Goal: Task Accomplishment & Management: Complete application form

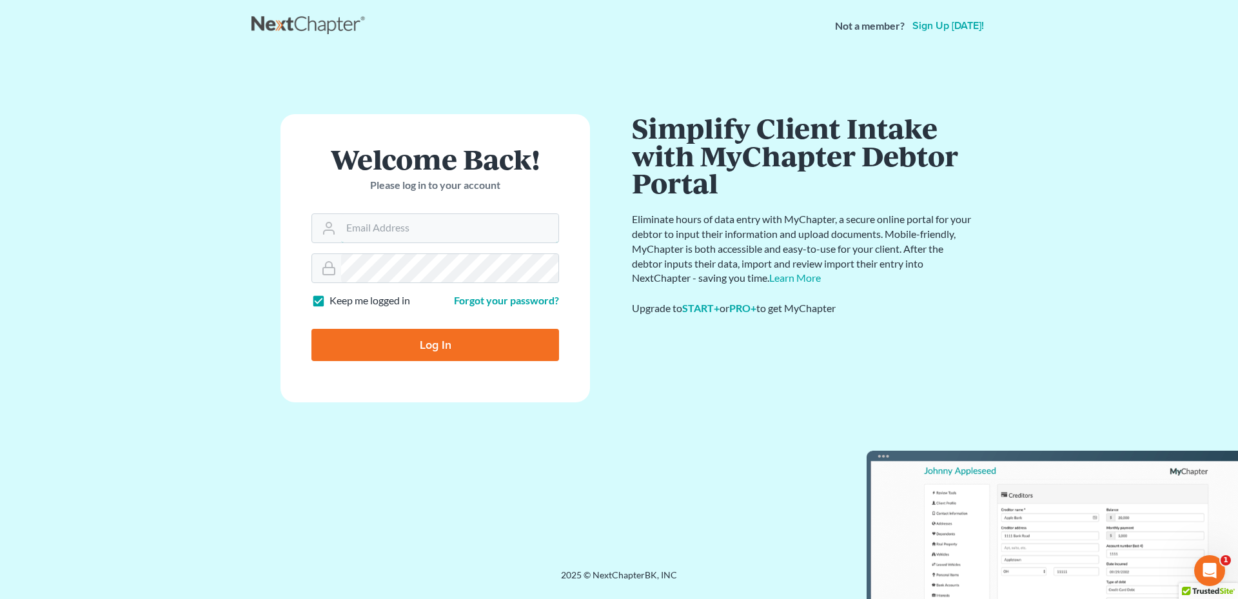
type input "kyle@hollandlaw970.com"
click at [461, 344] on input "Log In" at bounding box center [435, 345] width 248 height 32
type input "Thinking..."
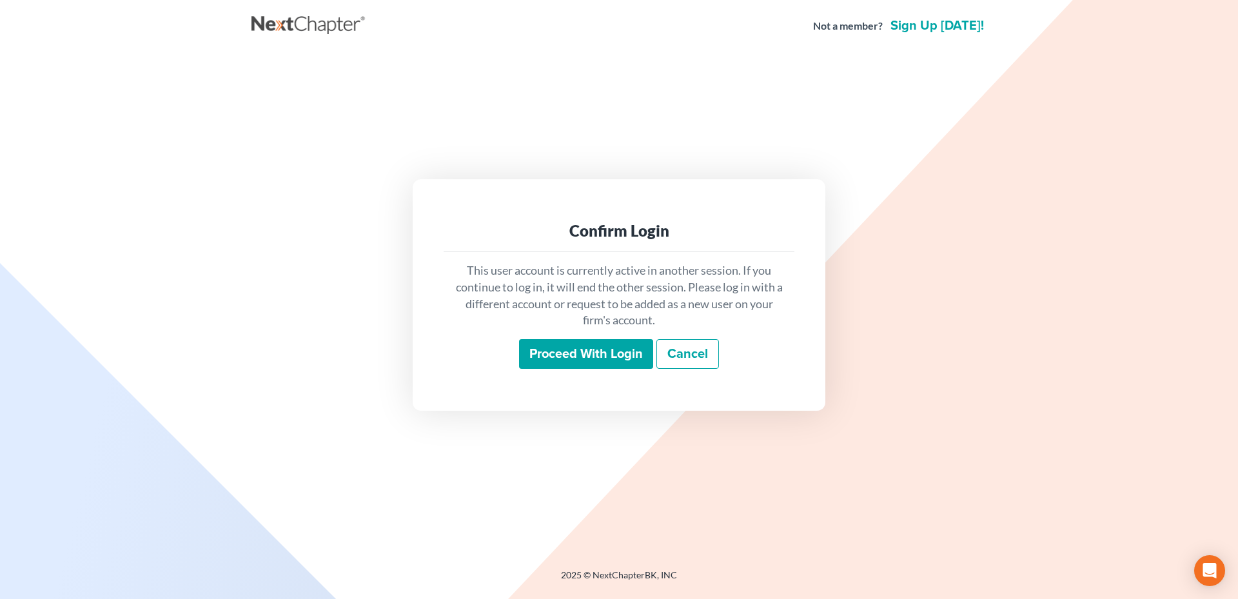
click at [577, 363] on input "Proceed with login" at bounding box center [586, 354] width 134 height 30
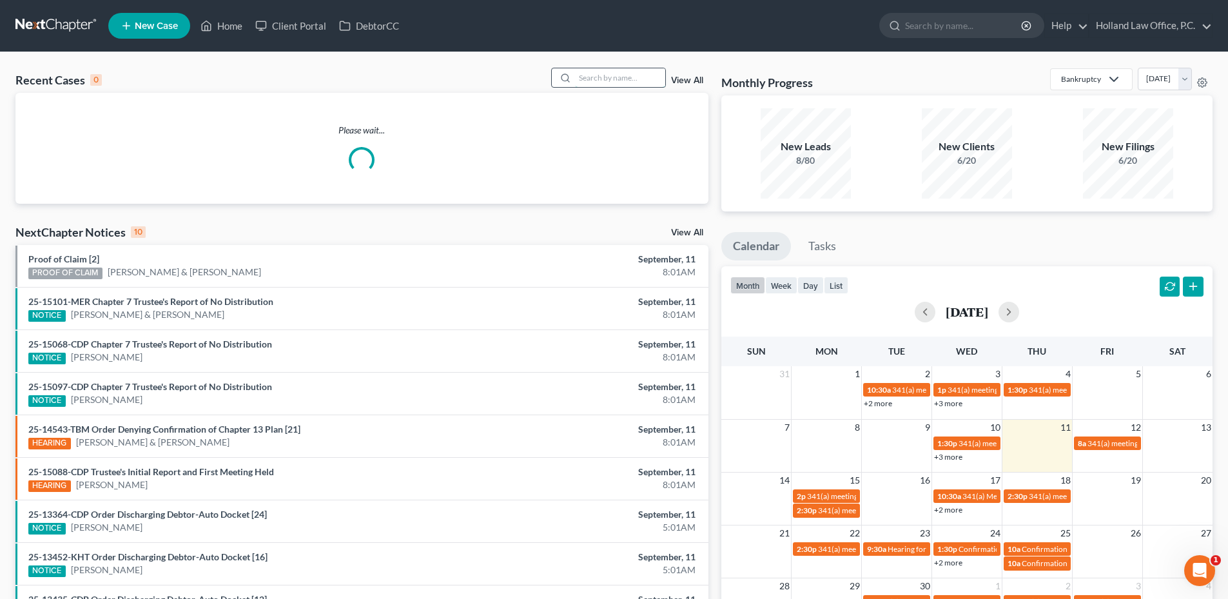
click at [616, 83] on input "search" at bounding box center [620, 77] width 90 height 19
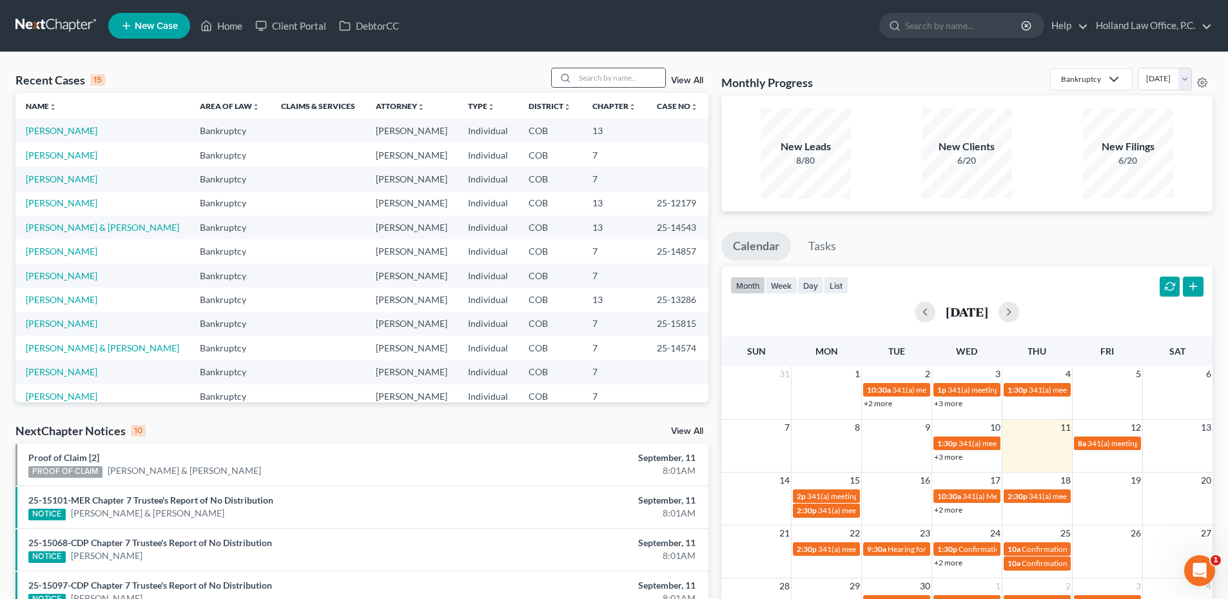
click at [608, 78] on input "search" at bounding box center [620, 77] width 90 height 19
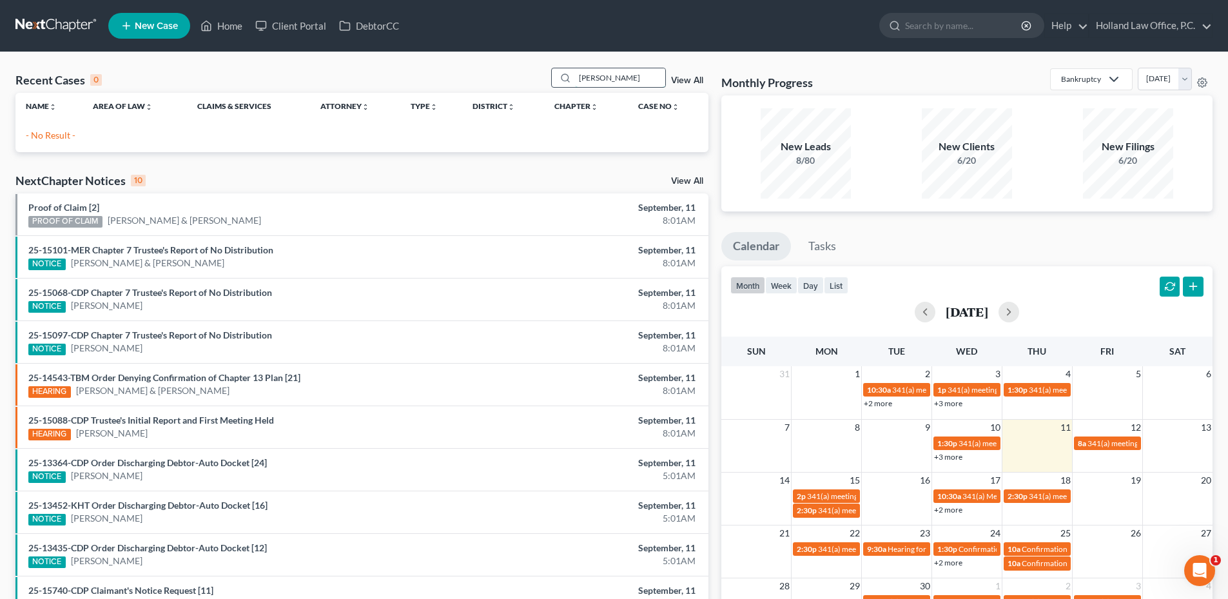
click at [588, 81] on input "[PERSON_NAME]" at bounding box center [620, 77] width 90 height 19
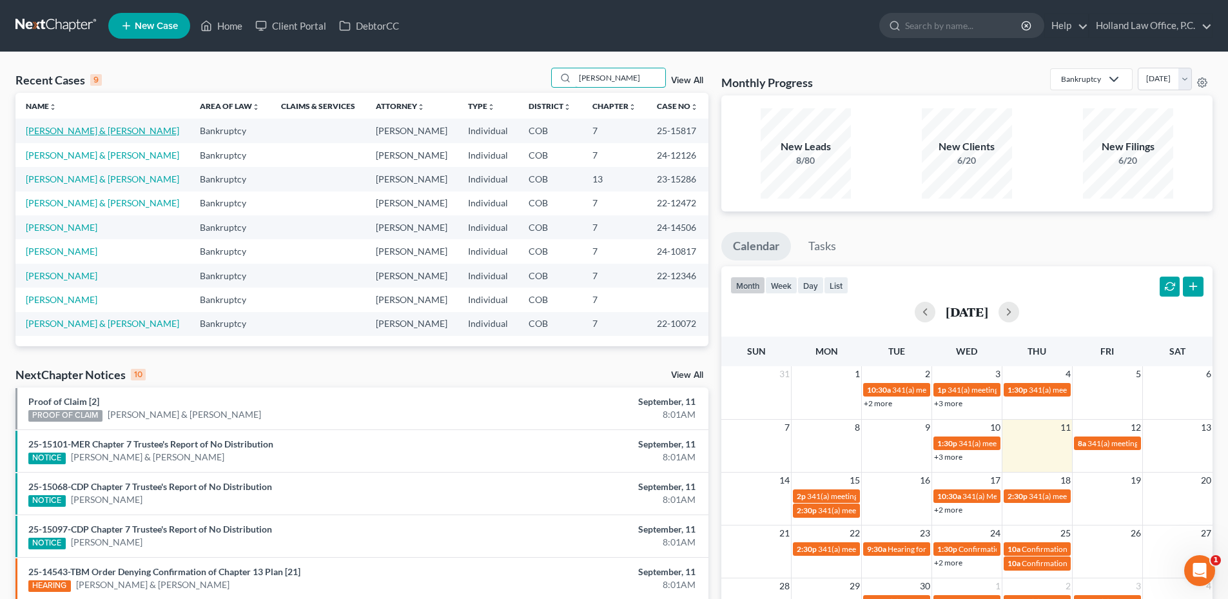
type input "[PERSON_NAME]"
click at [79, 135] on link "[PERSON_NAME] & [PERSON_NAME]" at bounding box center [102, 130] width 153 height 11
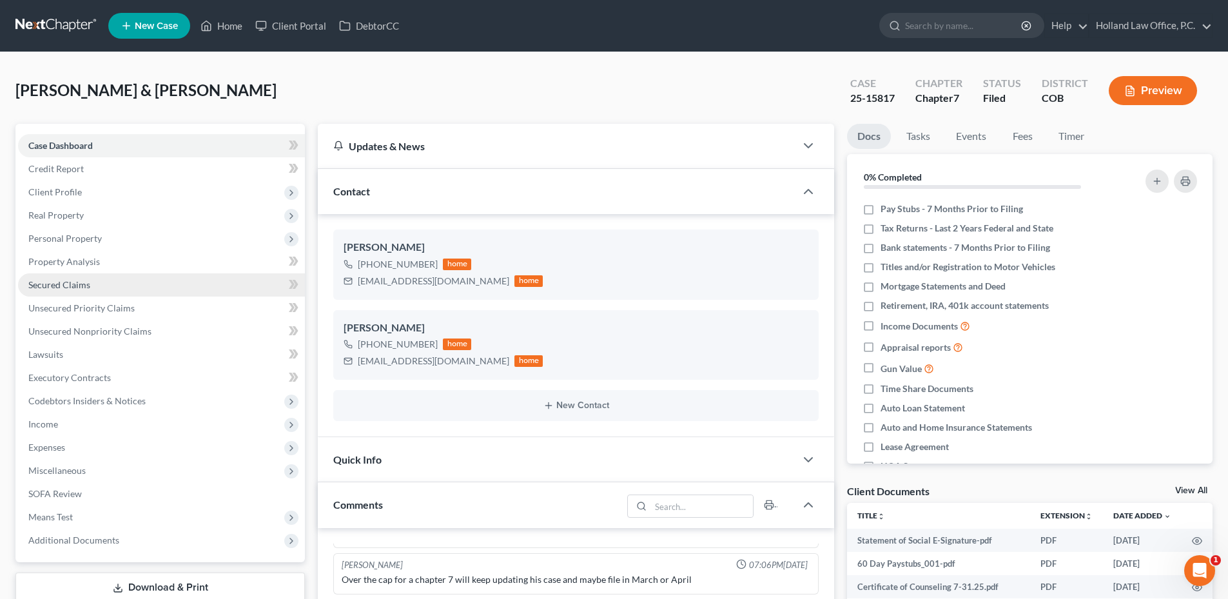
scroll to position [129, 0]
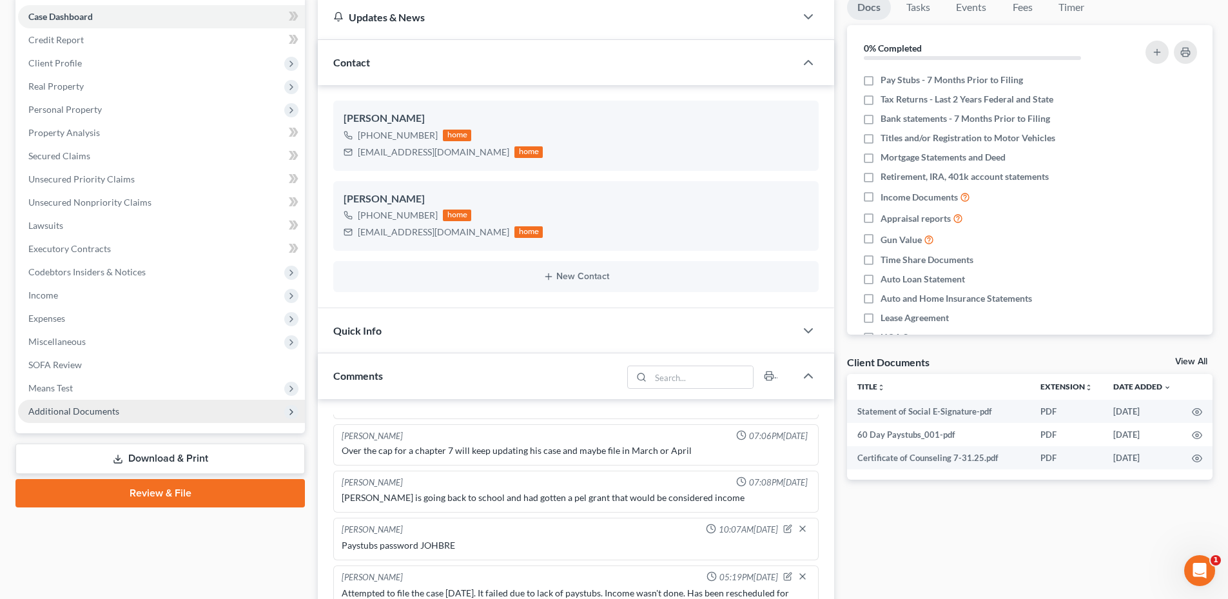
click at [88, 407] on span "Additional Documents" at bounding box center [73, 411] width 91 height 11
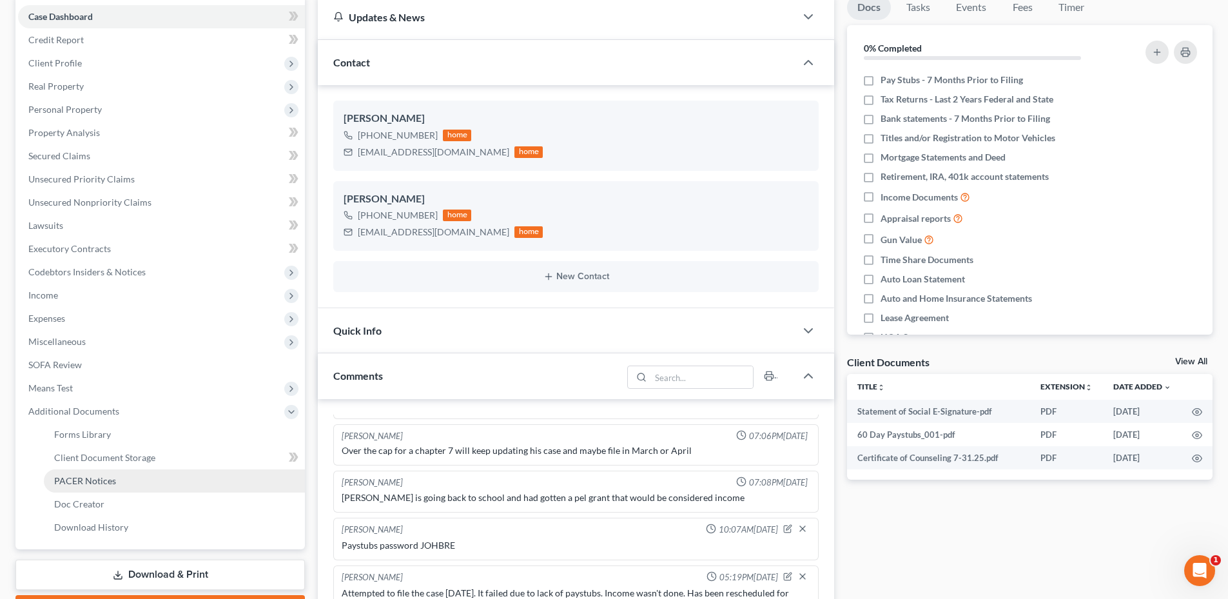
click at [93, 473] on link "PACER Notices" at bounding box center [174, 480] width 261 height 23
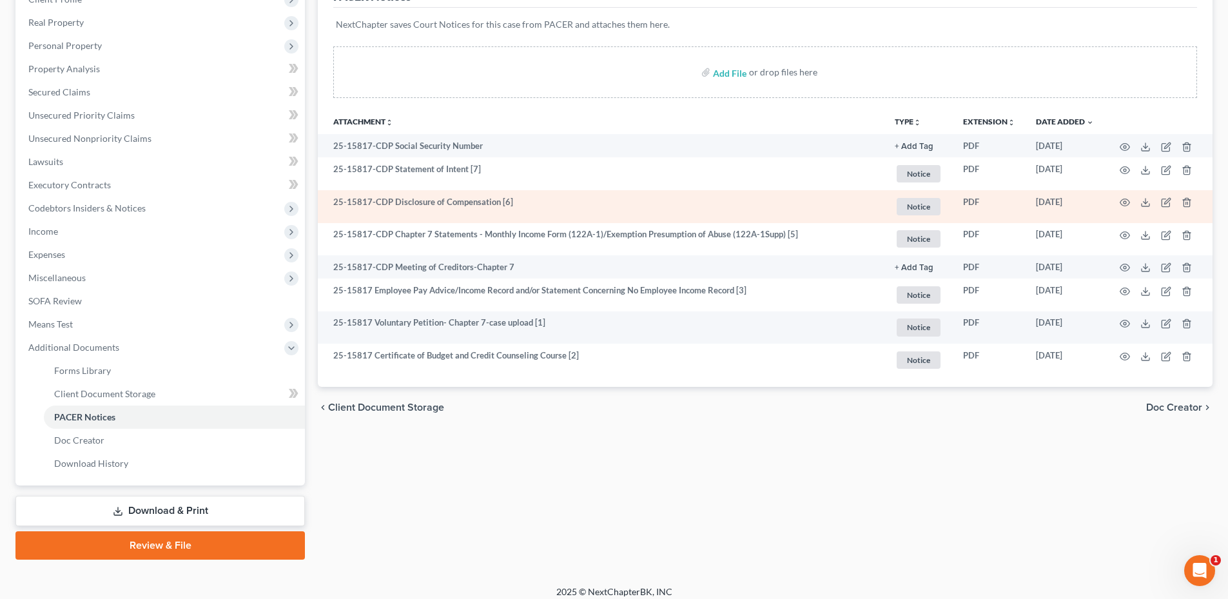
scroll to position [193, 0]
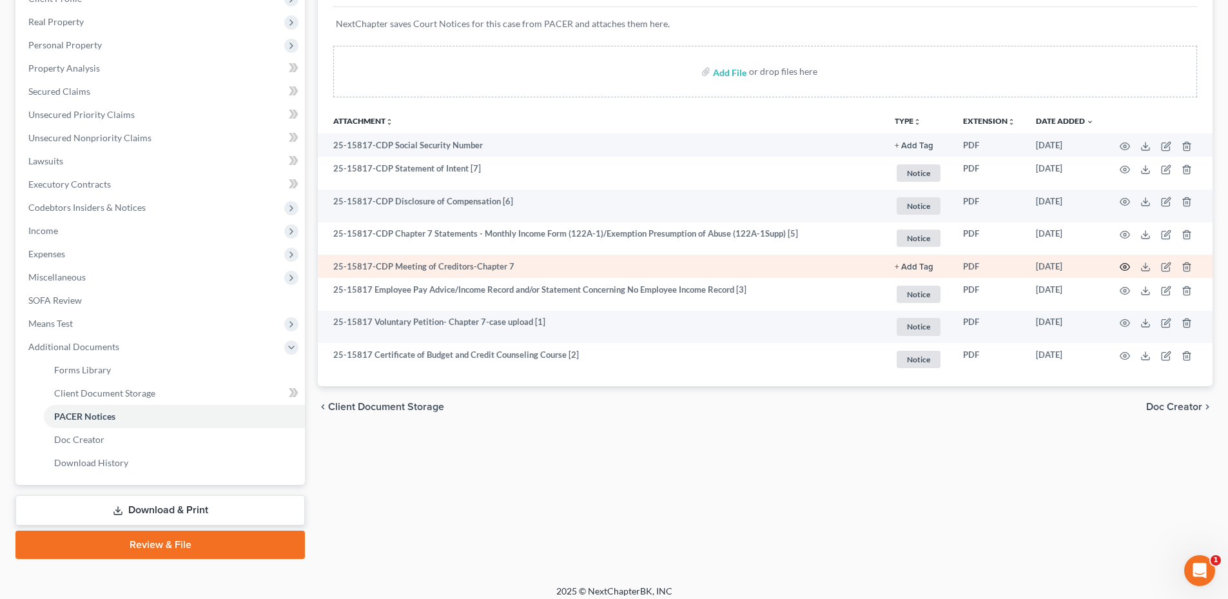
click at [1125, 268] on circle "button" at bounding box center [1125, 267] width 3 height 3
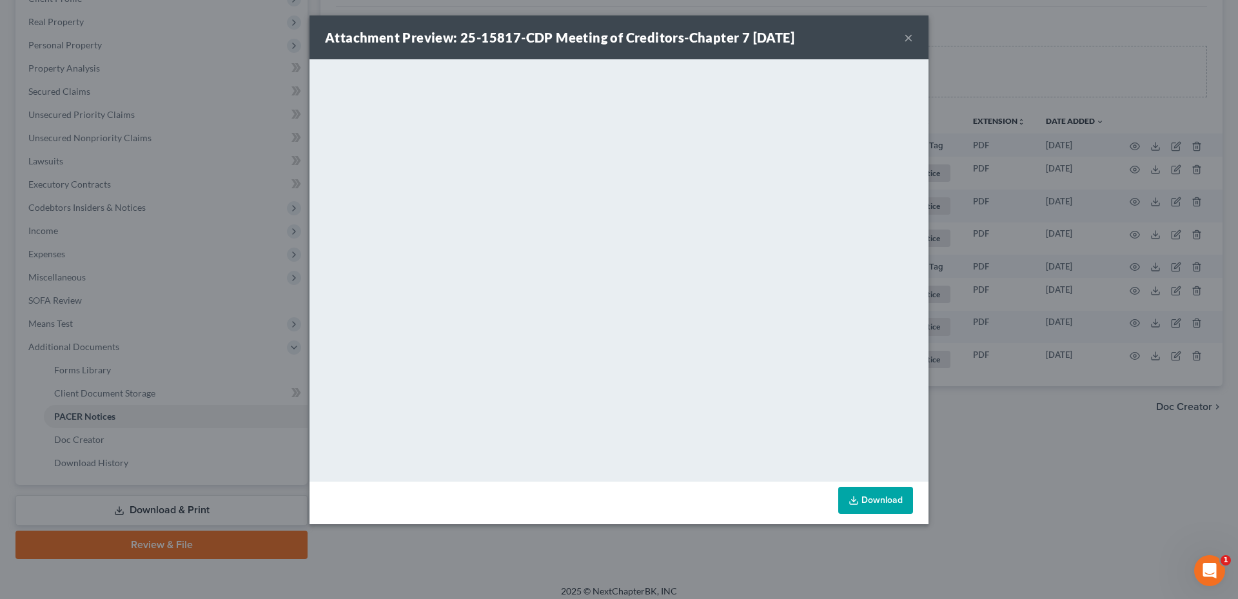
click at [906, 35] on button "×" at bounding box center [908, 37] width 9 height 15
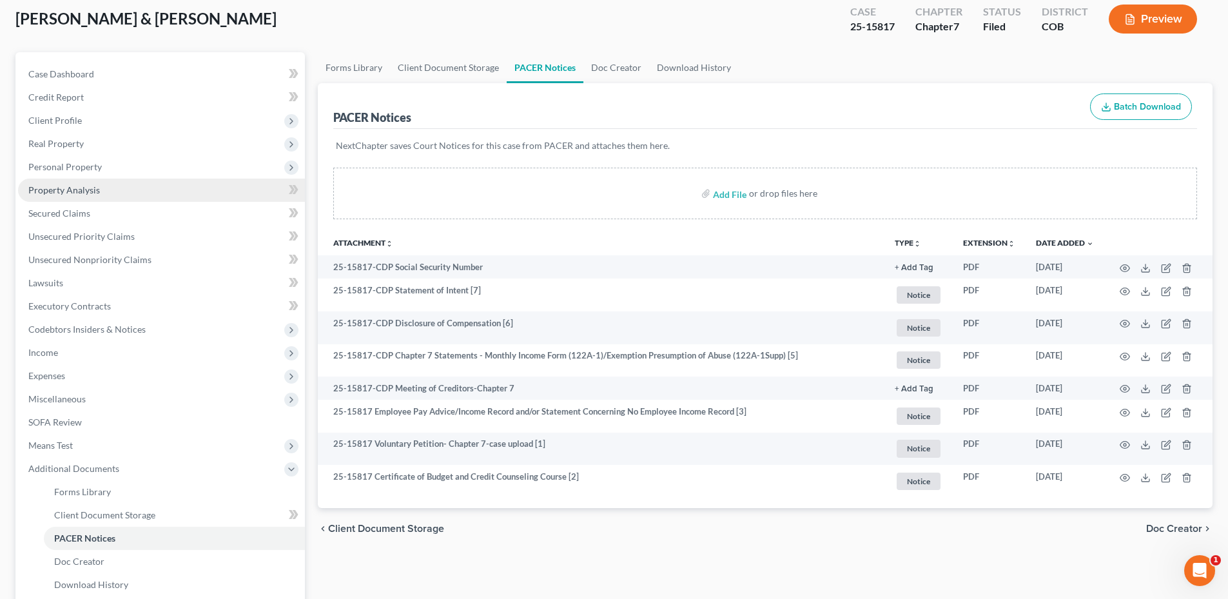
scroll to position [0, 0]
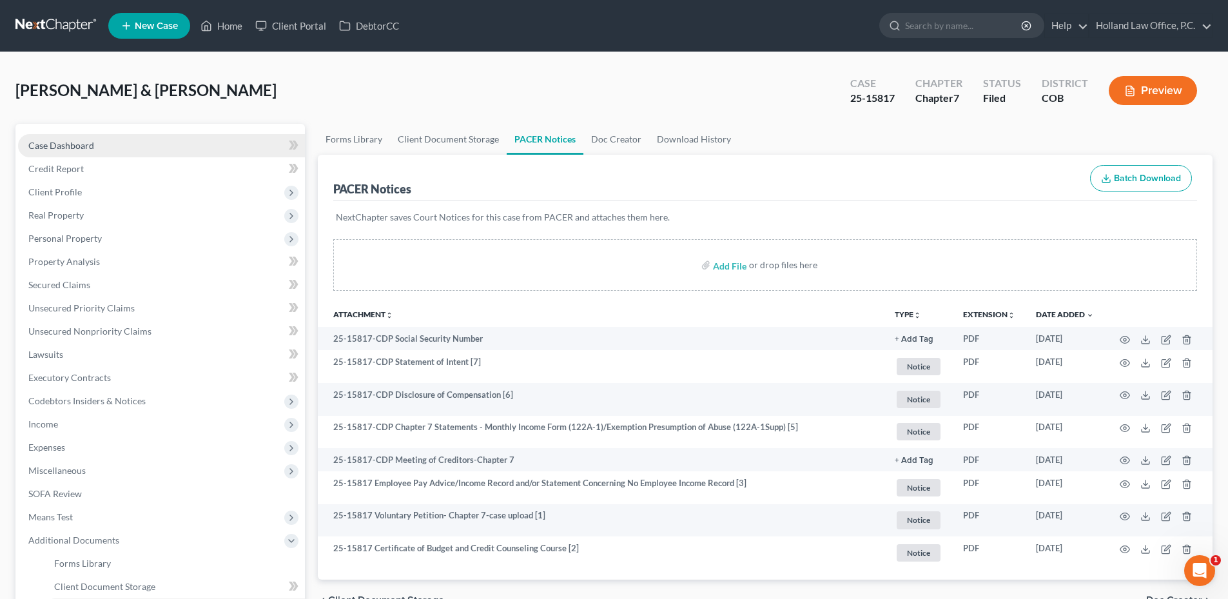
click at [97, 152] on link "Case Dashboard" at bounding box center [161, 145] width 287 height 23
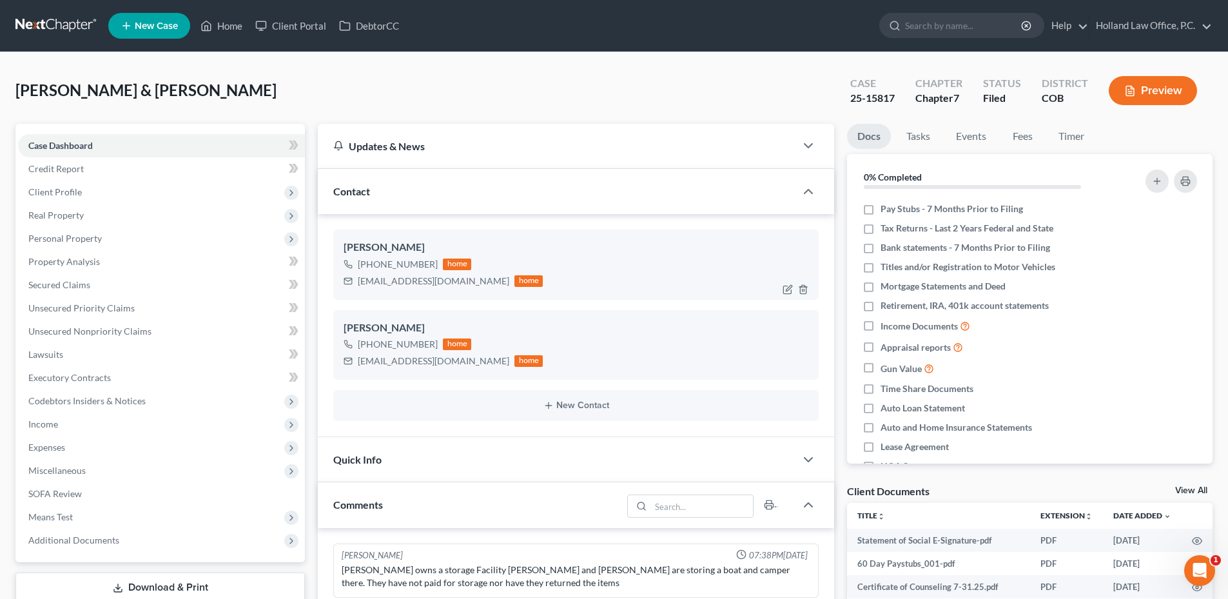
scroll to position [97, 0]
drag, startPoint x: 375, startPoint y: 266, endPoint x: 429, endPoint y: 265, distance: 54.2
click at [429, 265] on div "[PHONE_NUMBER]" at bounding box center [398, 264] width 80 height 13
click at [430, 264] on div "[PHONE_NUMBER]" at bounding box center [398, 264] width 80 height 13
drag, startPoint x: 435, startPoint y: 264, endPoint x: 371, endPoint y: 264, distance: 63.8
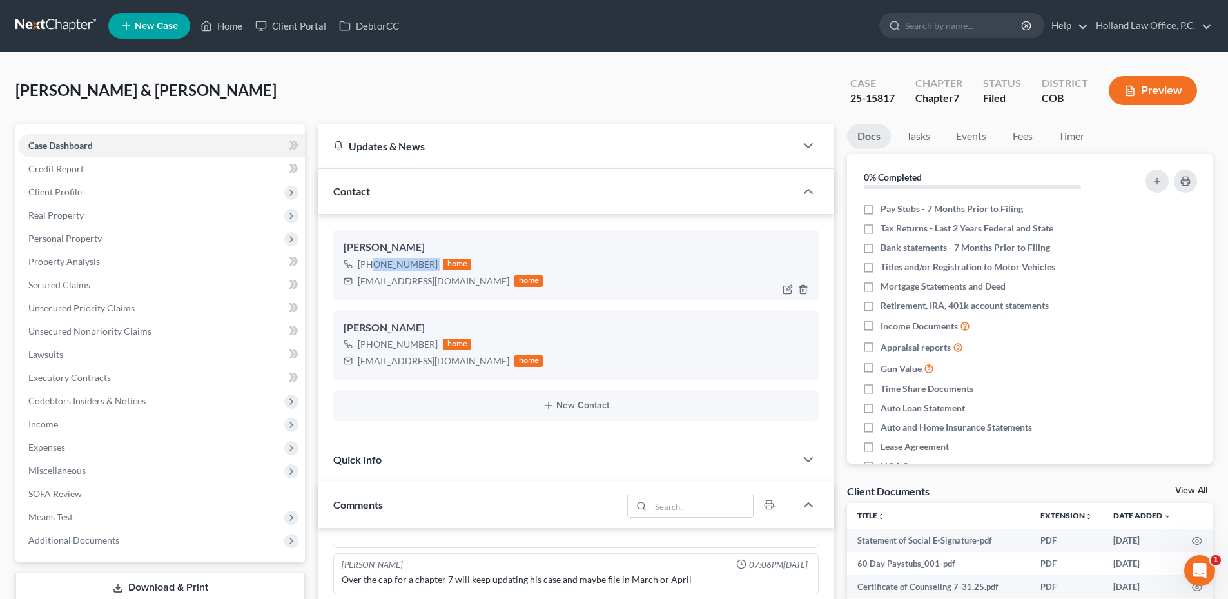
click at [371, 264] on div "[PHONE_NUMBER] home" at bounding box center [443, 264] width 199 height 17
drag, startPoint x: 371, startPoint y: 264, endPoint x: 388, endPoint y: 265, distance: 16.8
copy div "[PHONE_NUMBER]"
drag, startPoint x: 371, startPoint y: 345, endPoint x: 434, endPoint y: 349, distance: 63.3
click at [434, 349] on div "[PHONE_NUMBER] home" at bounding box center [443, 344] width 199 height 17
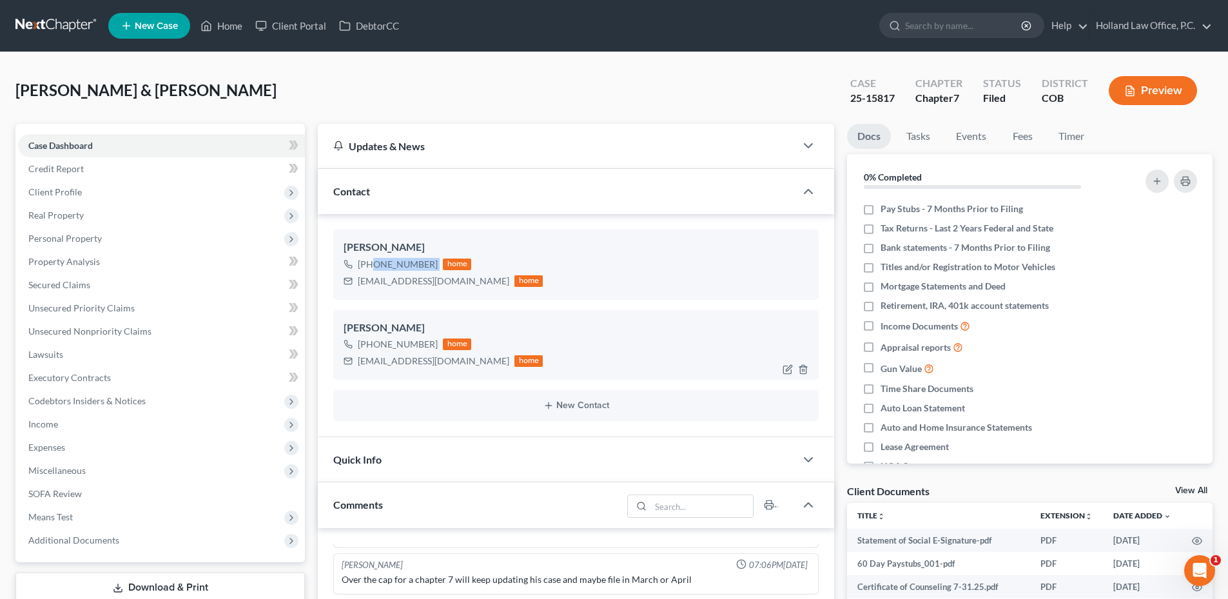
drag, startPoint x: 433, startPoint y: 349, endPoint x: 413, endPoint y: 345, distance: 19.9
copy div "[PHONE_NUMBER]"
click at [230, 32] on link "Home" at bounding box center [221, 25] width 55 height 23
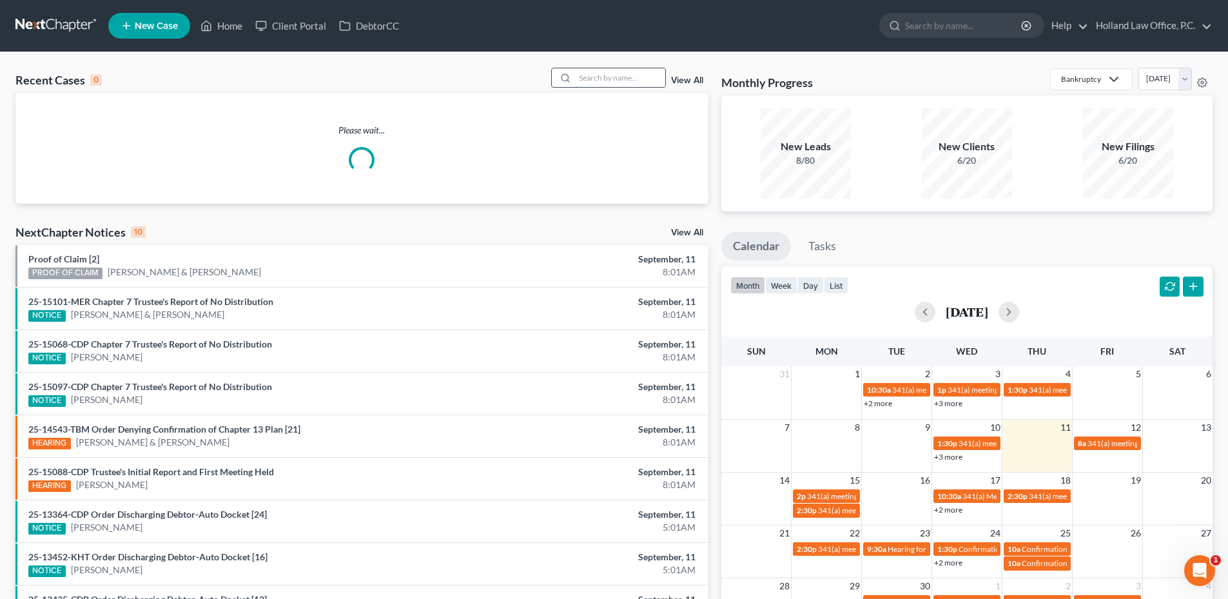
click at [631, 79] on input "search" at bounding box center [620, 77] width 90 height 19
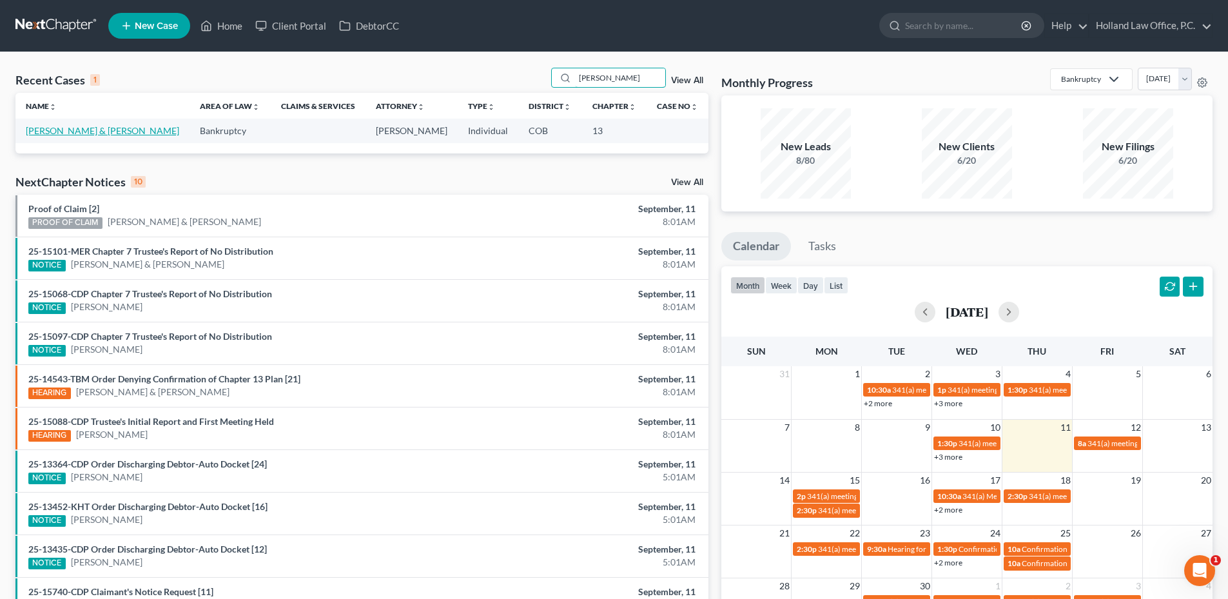
type input "[PERSON_NAME]"
click at [79, 132] on link "[PERSON_NAME] & [PERSON_NAME]" at bounding box center [102, 130] width 153 height 11
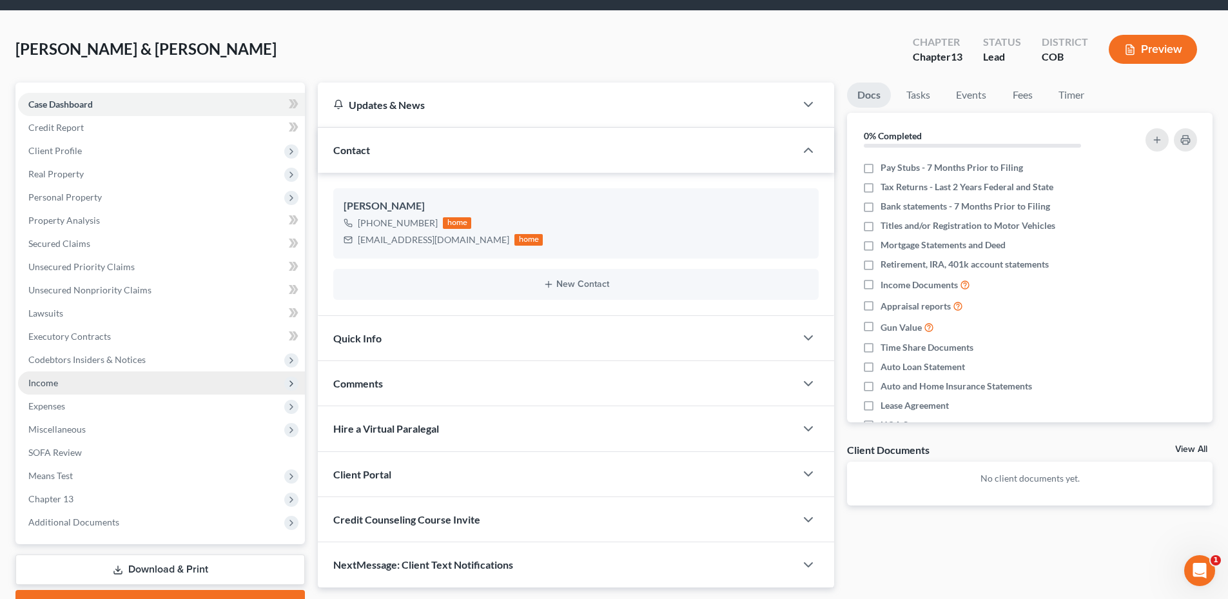
scroll to position [64, 0]
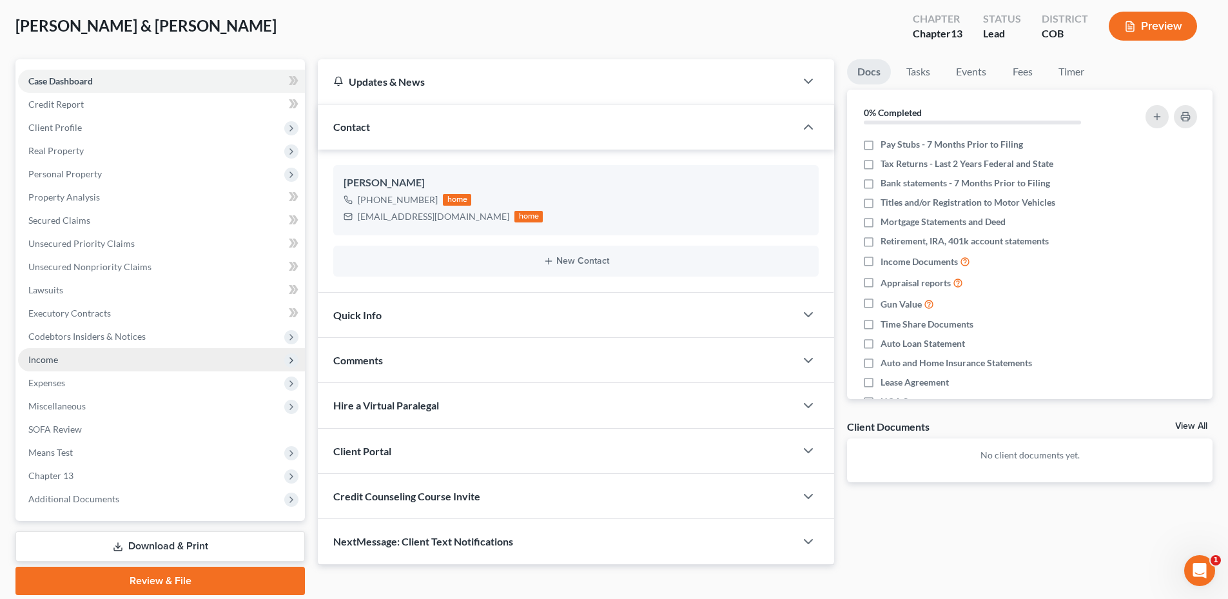
click at [60, 349] on span "Income" at bounding box center [161, 359] width 287 height 23
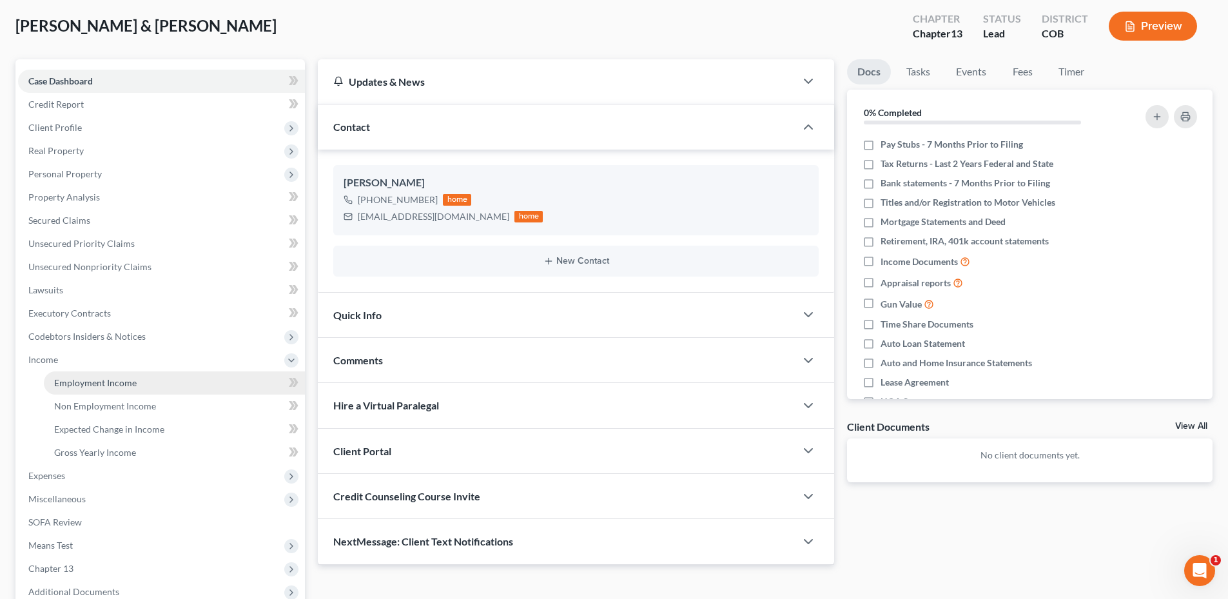
click at [92, 377] on span "Employment Income" at bounding box center [95, 382] width 83 height 11
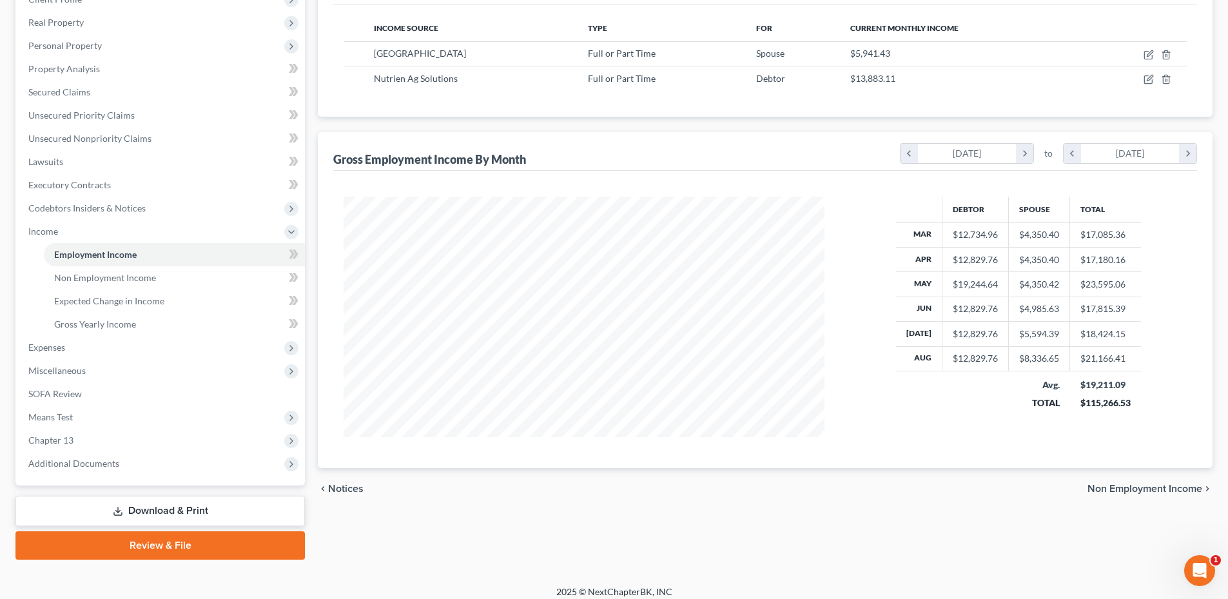
scroll to position [193, 0]
click at [85, 351] on span "Expenses" at bounding box center [161, 346] width 287 height 23
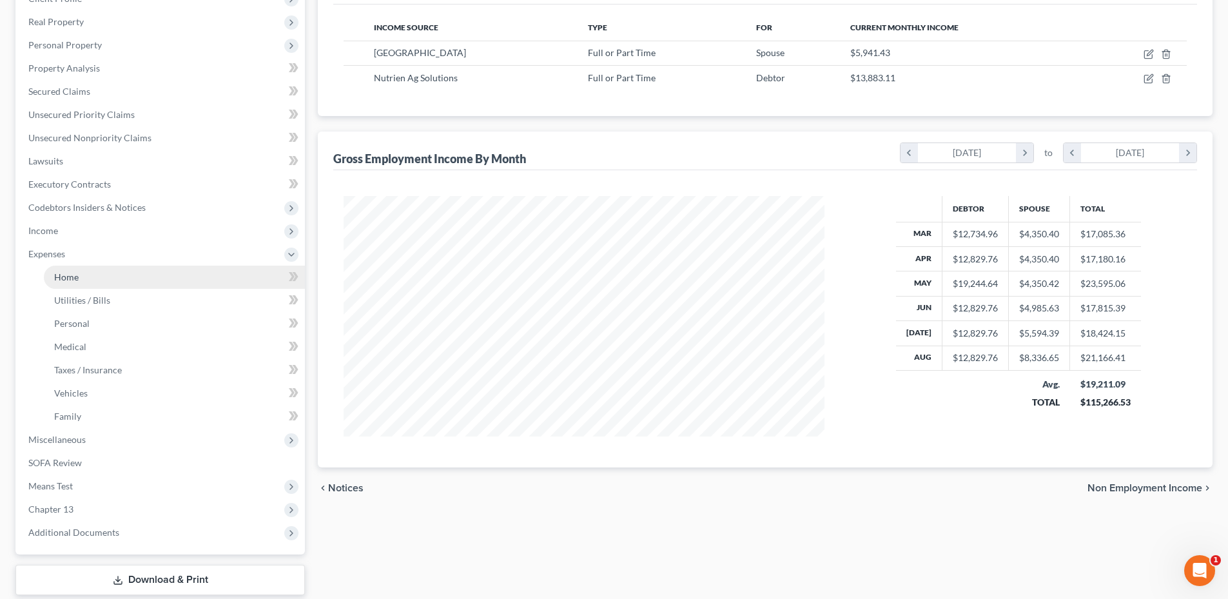
click at [91, 282] on link "Home" at bounding box center [174, 277] width 261 height 23
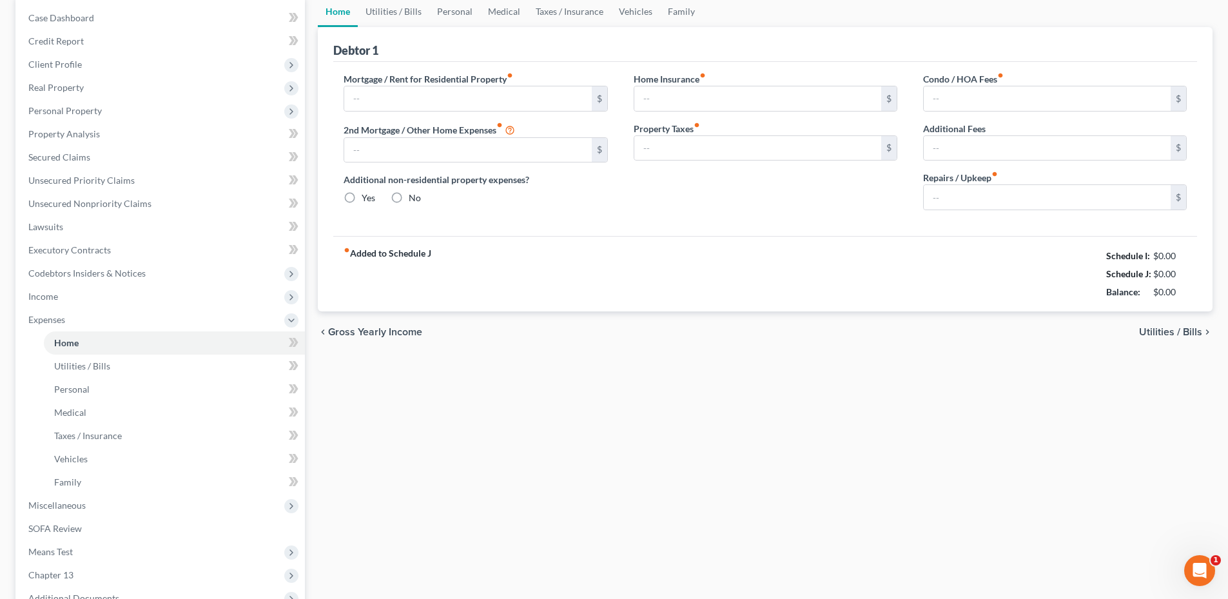
type input "3,531.29"
type input "0.00"
radio input "true"
type input "0.00"
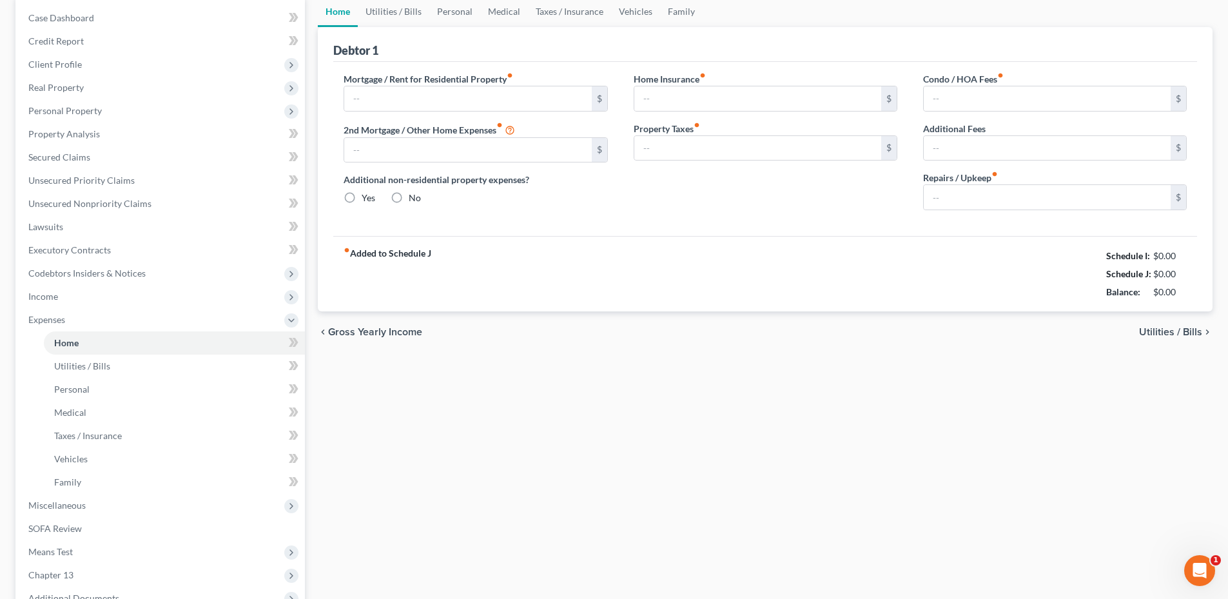
type input "170.60"
type input "0.00"
type input "250.00"
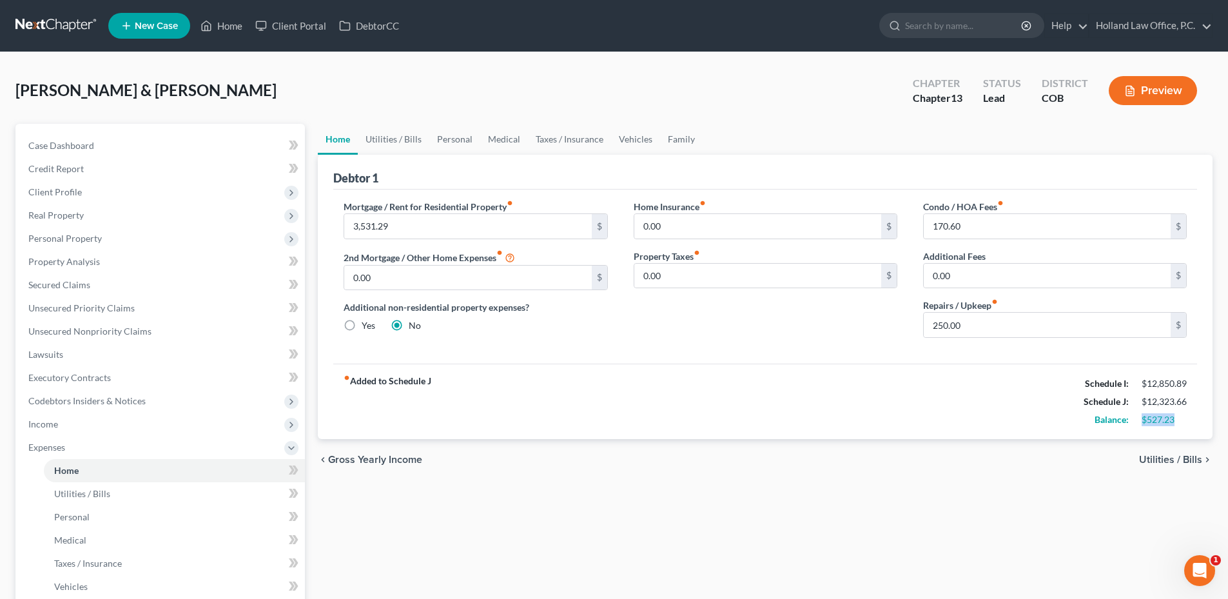
drag, startPoint x: 1183, startPoint y: 419, endPoint x: 1140, endPoint y: 420, distance: 43.2
click at [1140, 420] on div "$527.23" at bounding box center [1164, 419] width 58 height 13
drag, startPoint x: 1140, startPoint y: 420, endPoint x: 1148, endPoint y: 424, distance: 9.0
click at [1148, 424] on div "$527.23" at bounding box center [1164, 419] width 45 height 13
click at [82, 327] on span "Unsecured Nonpriority Claims" at bounding box center [89, 331] width 123 height 11
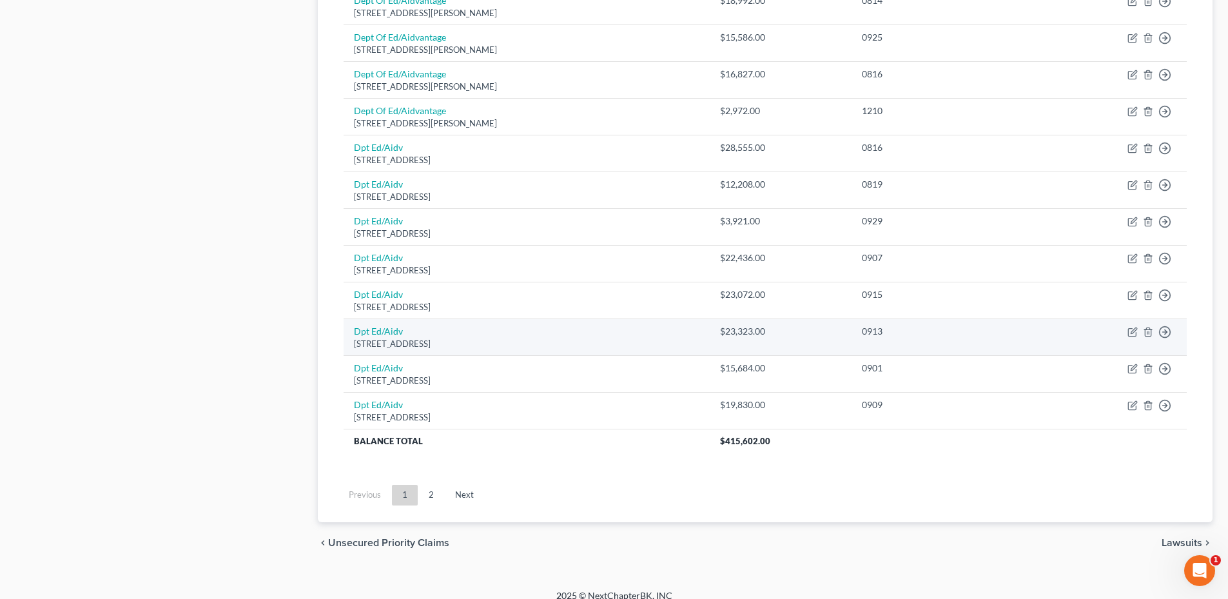
scroll to position [890, 0]
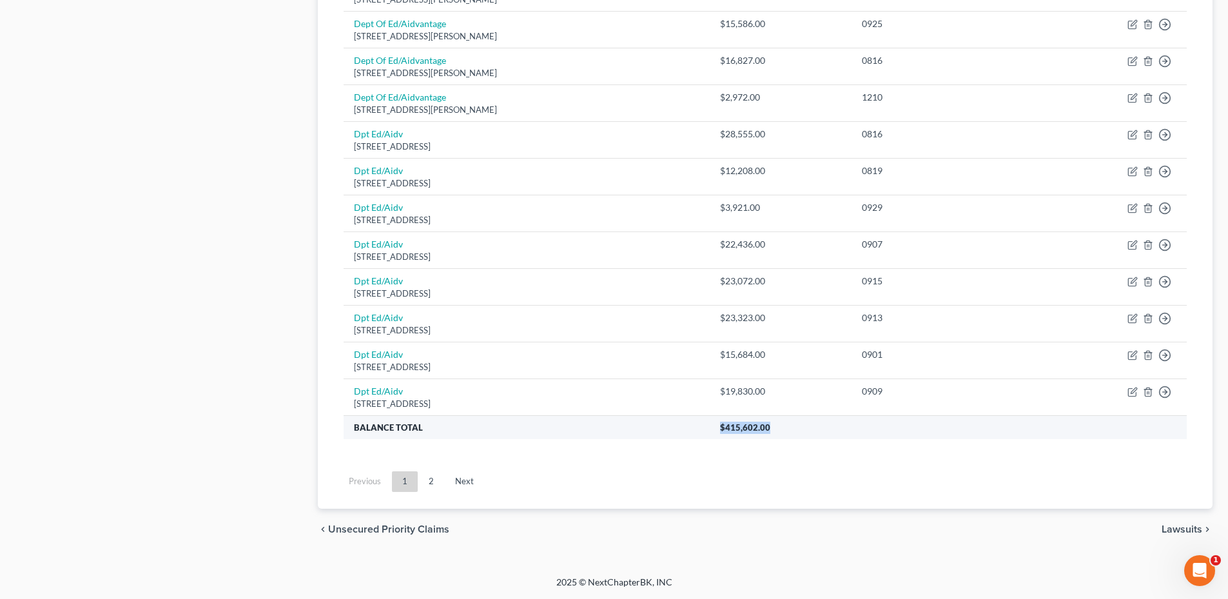
drag, startPoint x: 726, startPoint y: 422, endPoint x: 820, endPoint y: 427, distance: 94.3
click at [820, 427] on tr "Balance Total $415,602.00" at bounding box center [765, 426] width 843 height 23
click at [821, 427] on th "$415,602.00" at bounding box center [948, 426] width 477 height 23
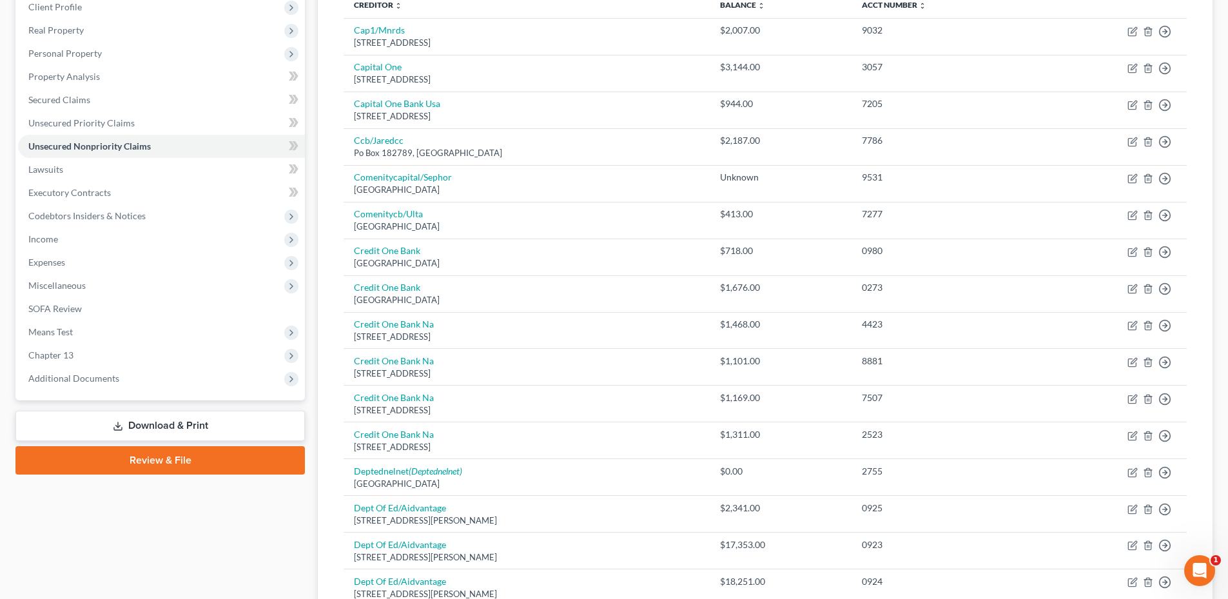
scroll to position [64, 0]
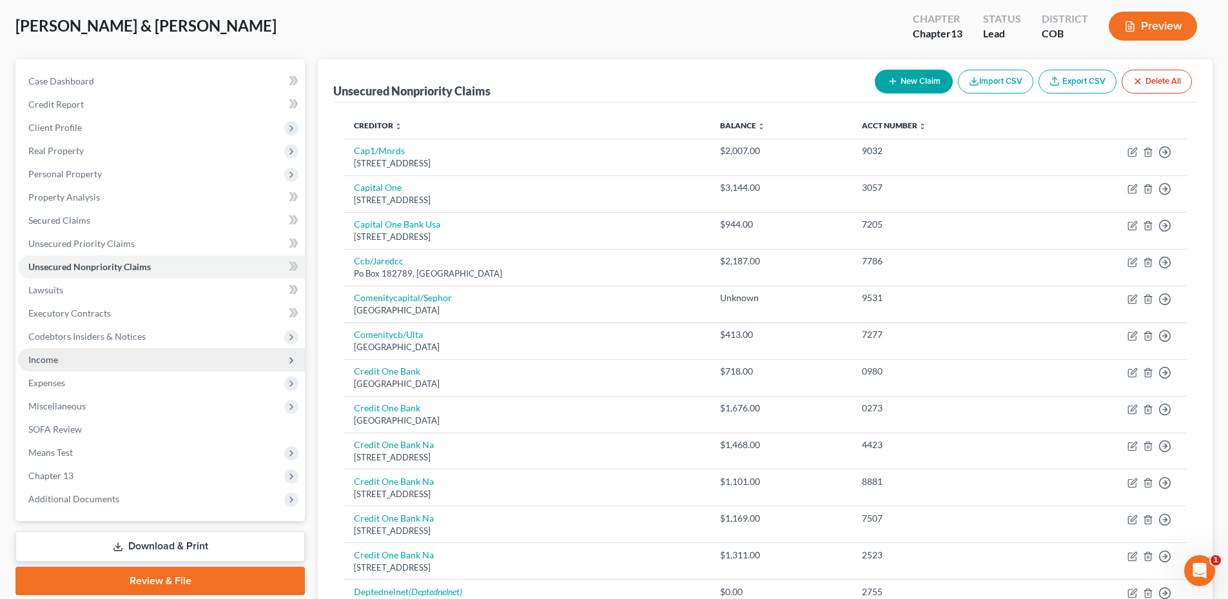
click at [68, 356] on span "Income" at bounding box center [161, 359] width 287 height 23
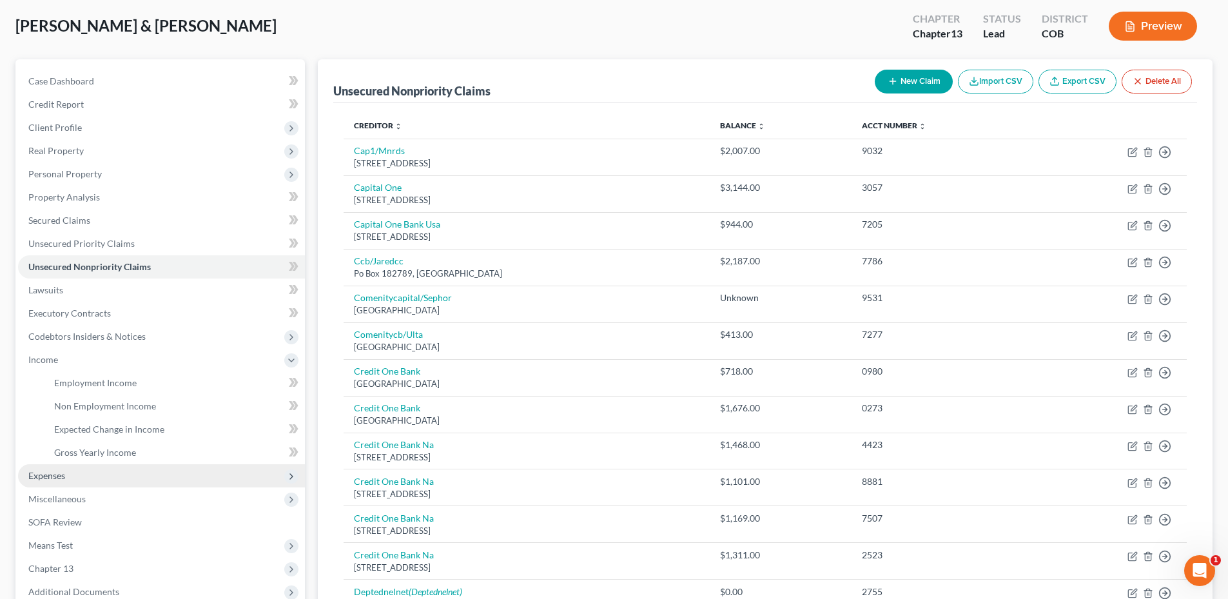
click at [69, 475] on span "Expenses" at bounding box center [161, 475] width 287 height 23
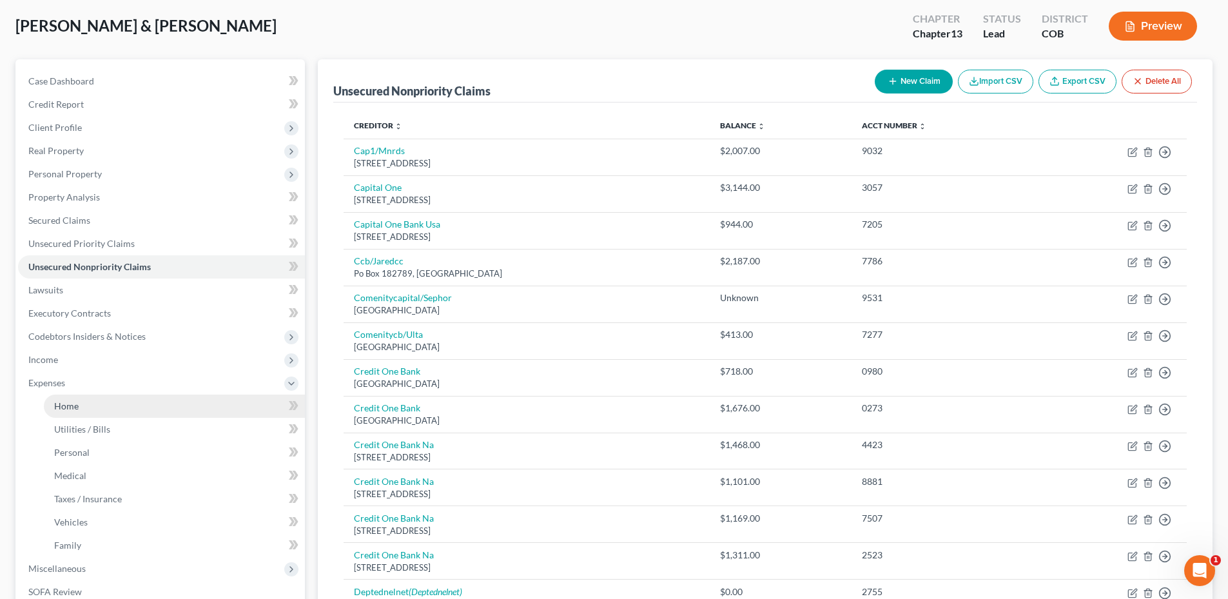
click at [86, 408] on link "Home" at bounding box center [174, 406] width 261 height 23
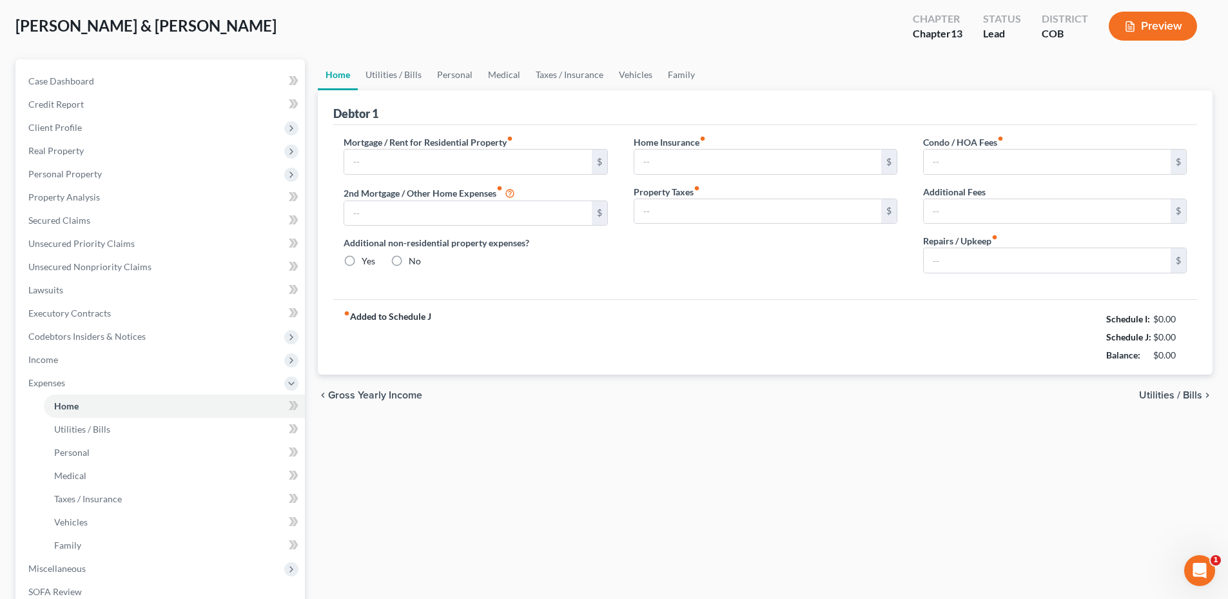
scroll to position [12, 0]
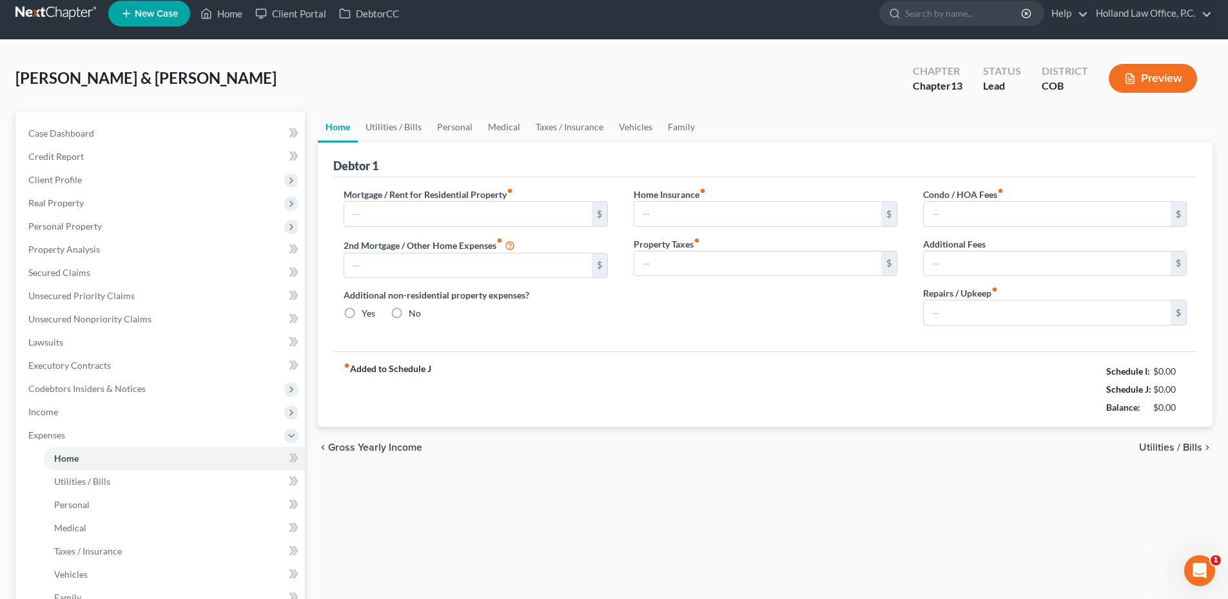
type input "3,531.29"
type input "0.00"
radio input "true"
type input "0.00"
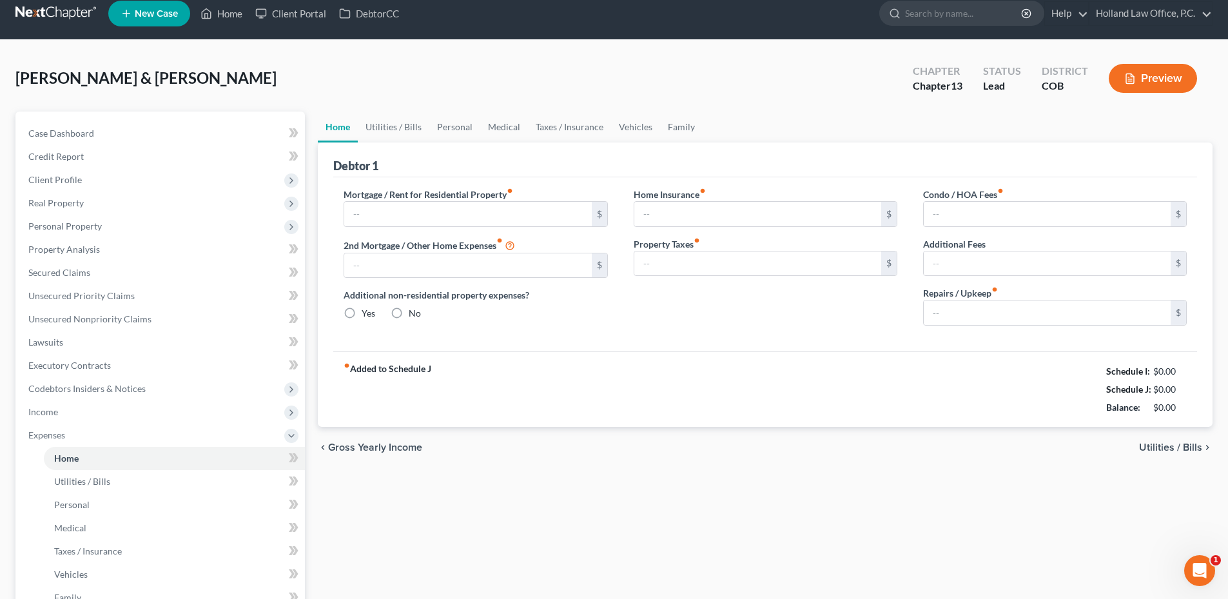
type input "170.60"
type input "0.00"
type input "250.00"
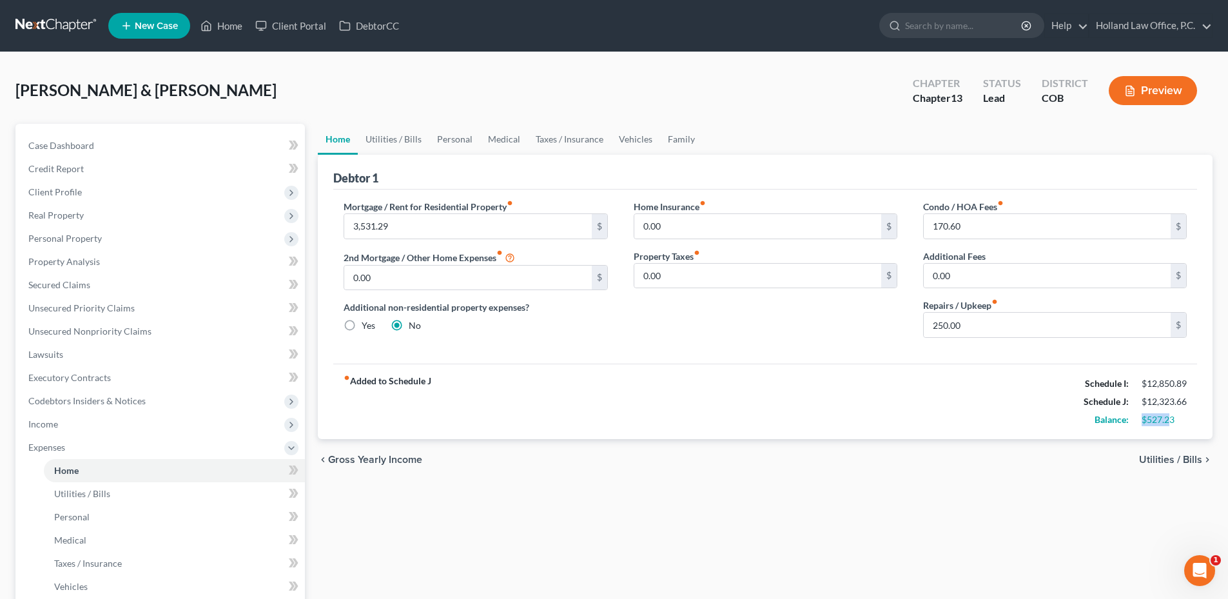
drag, startPoint x: 1142, startPoint y: 416, endPoint x: 1173, endPoint y: 421, distance: 30.7
click at [1173, 421] on div "$527.23" at bounding box center [1164, 419] width 45 height 13
click at [57, 420] on span "Income" at bounding box center [43, 423] width 30 height 11
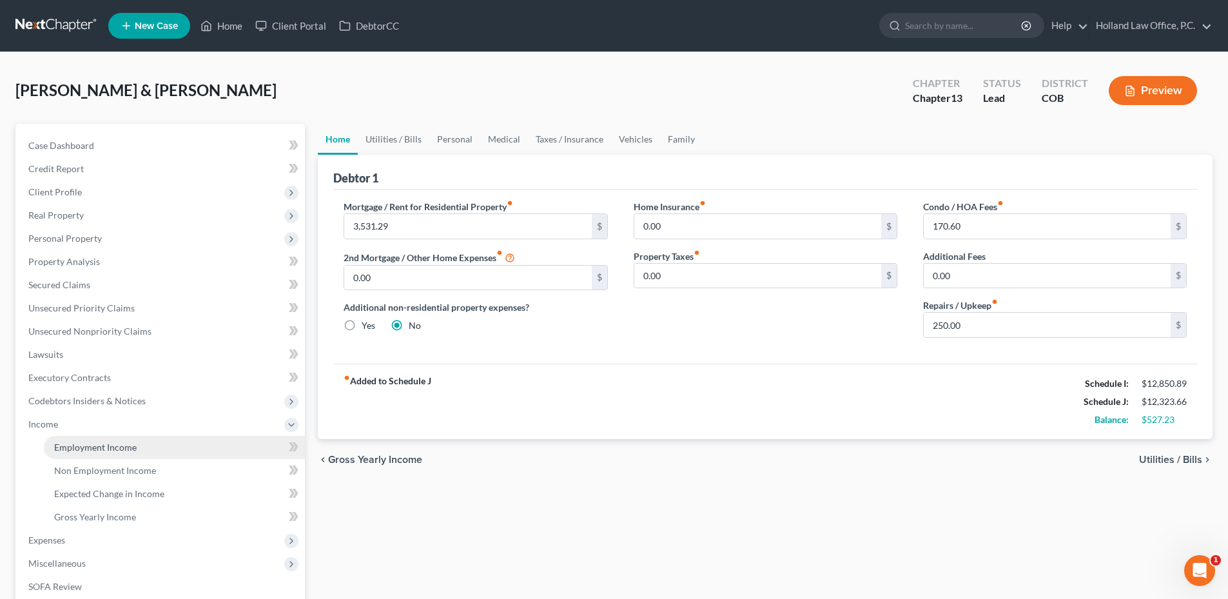
click at [75, 443] on span "Employment Income" at bounding box center [95, 447] width 83 height 11
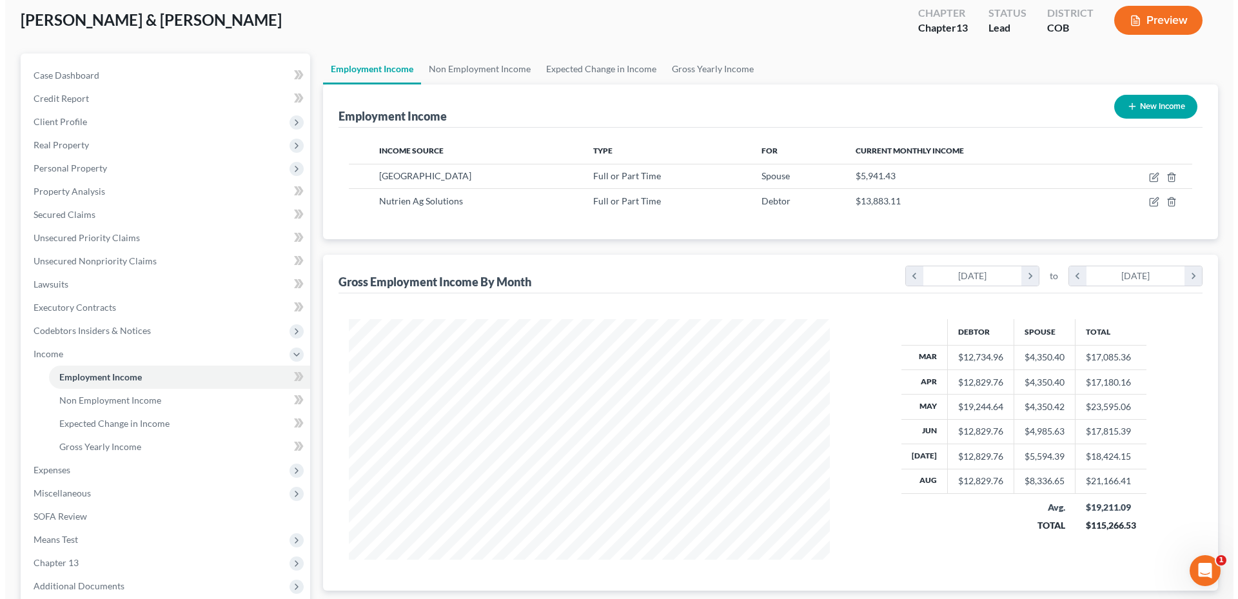
scroll to position [129, 0]
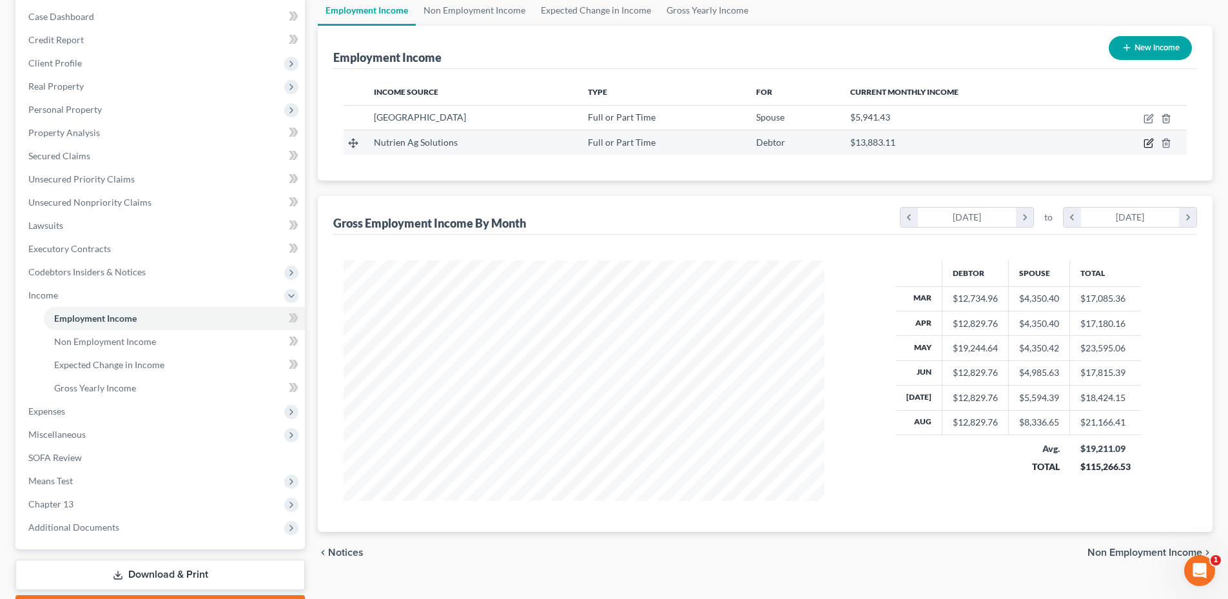
click at [1144, 141] on icon "button" at bounding box center [1148, 144] width 8 height 8
select select "0"
select select "5"
select select "2"
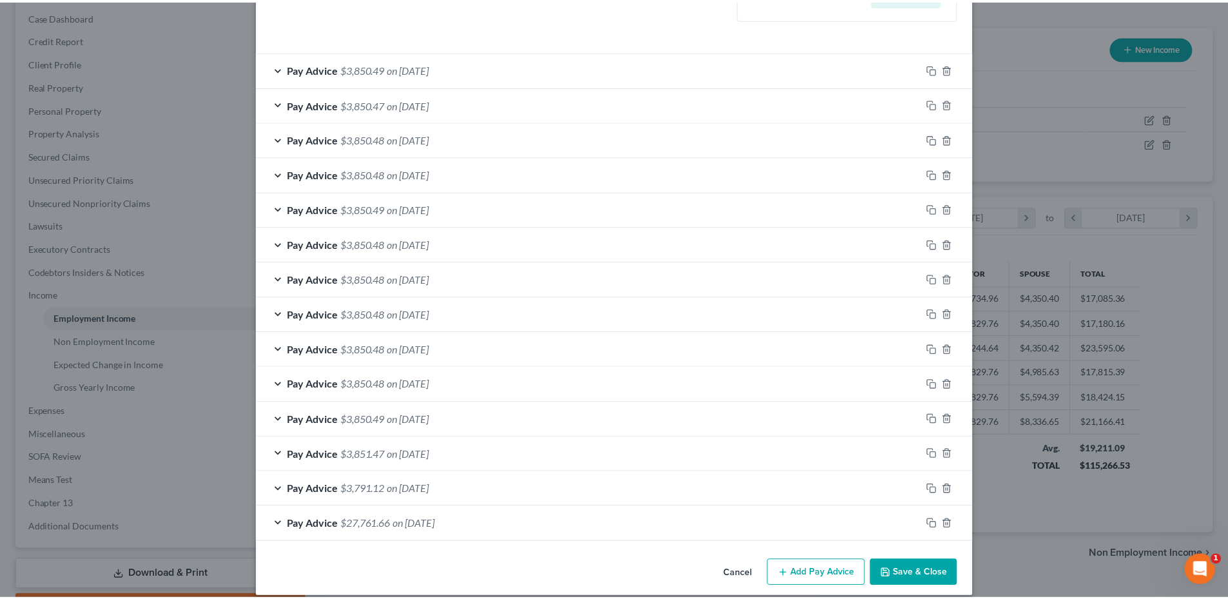
scroll to position [421, 0]
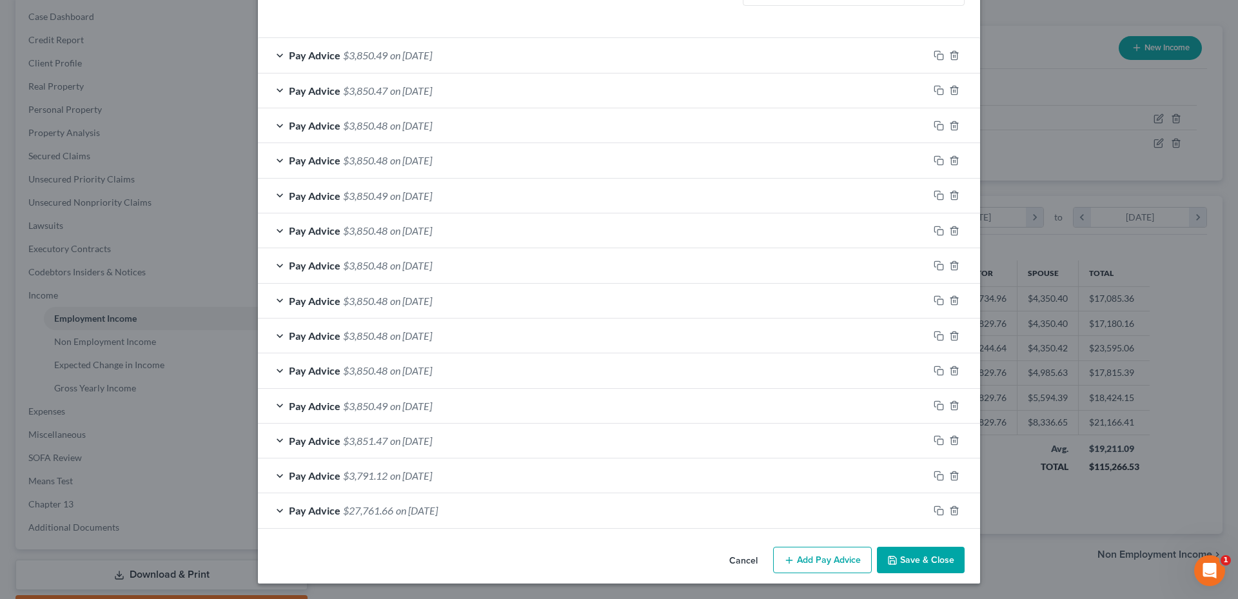
click at [732, 565] on button "Cancel" at bounding box center [743, 561] width 49 height 26
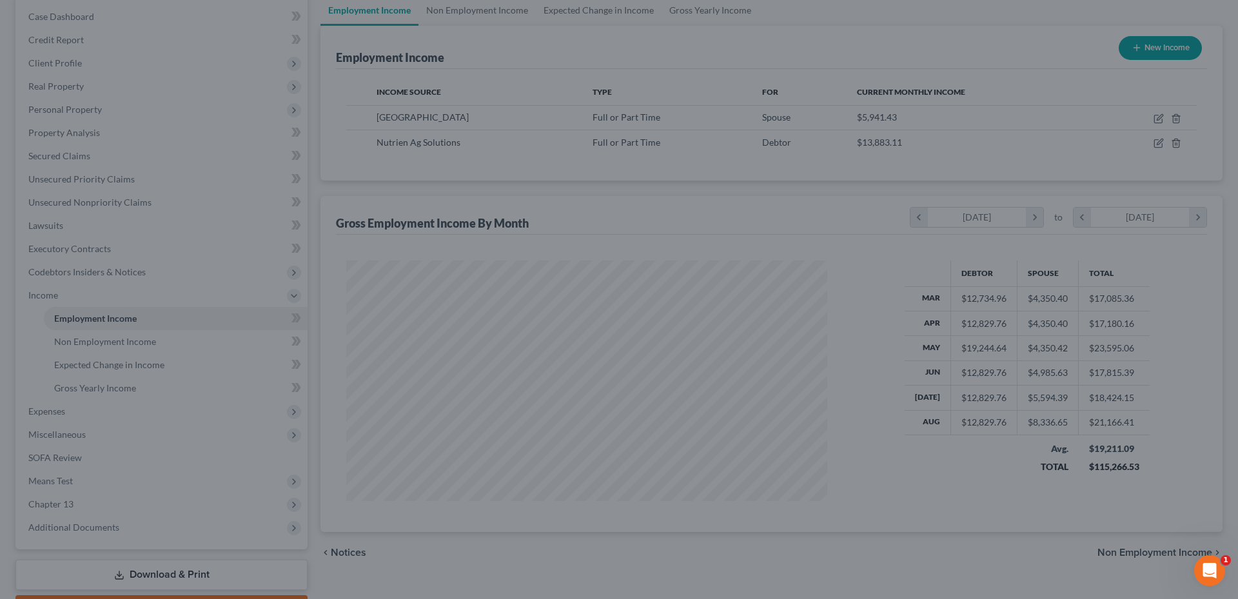
scroll to position [644458, 644192]
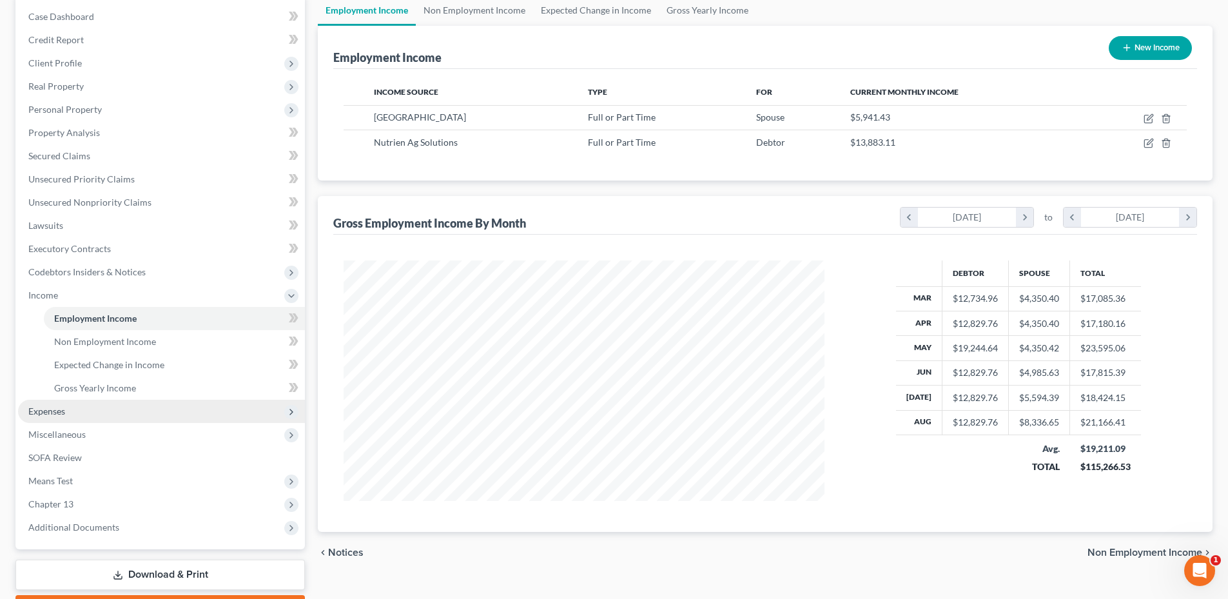
click at [75, 407] on span "Expenses" at bounding box center [161, 411] width 287 height 23
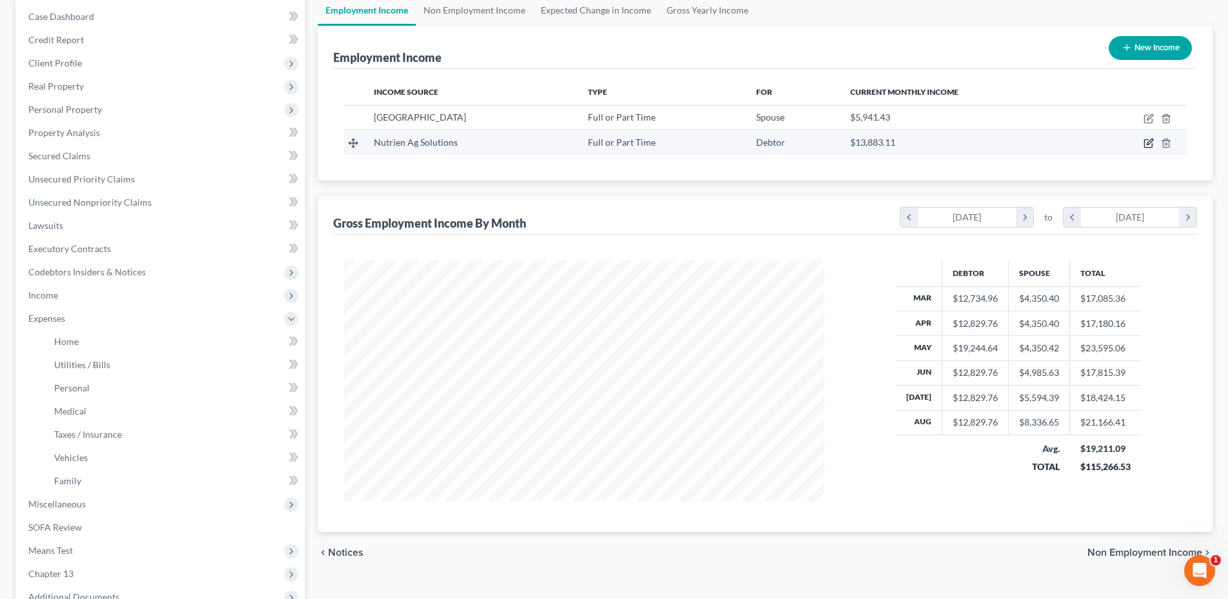
click at [1152, 144] on icon "button" at bounding box center [1148, 144] width 8 height 8
select select "0"
select select "5"
select select "2"
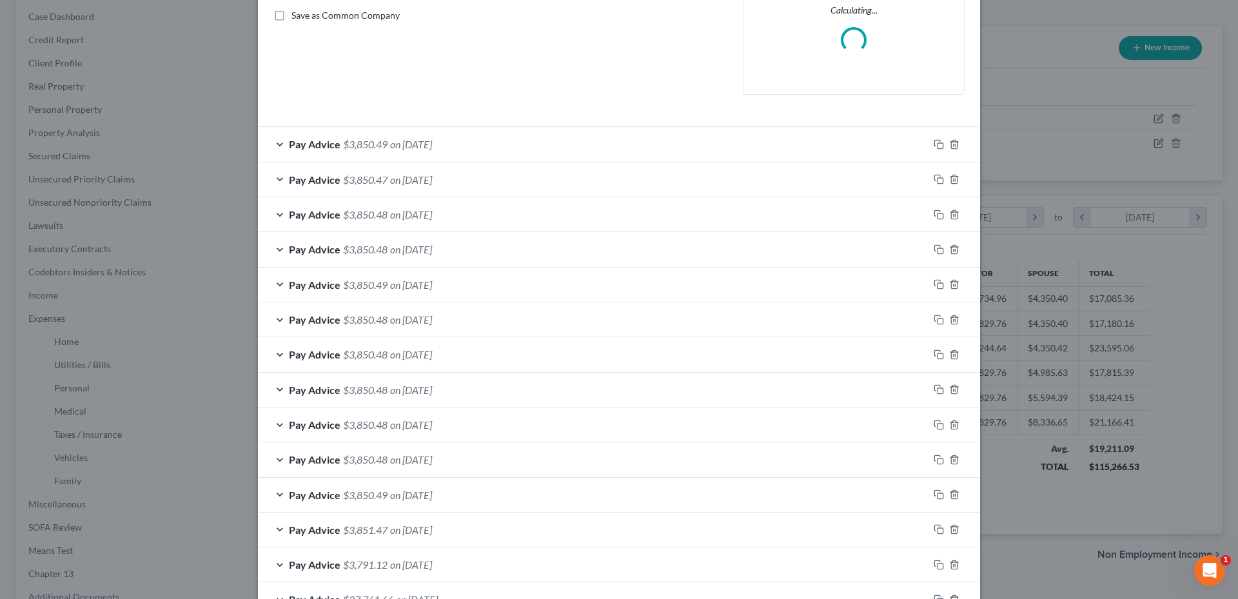
scroll to position [382, 0]
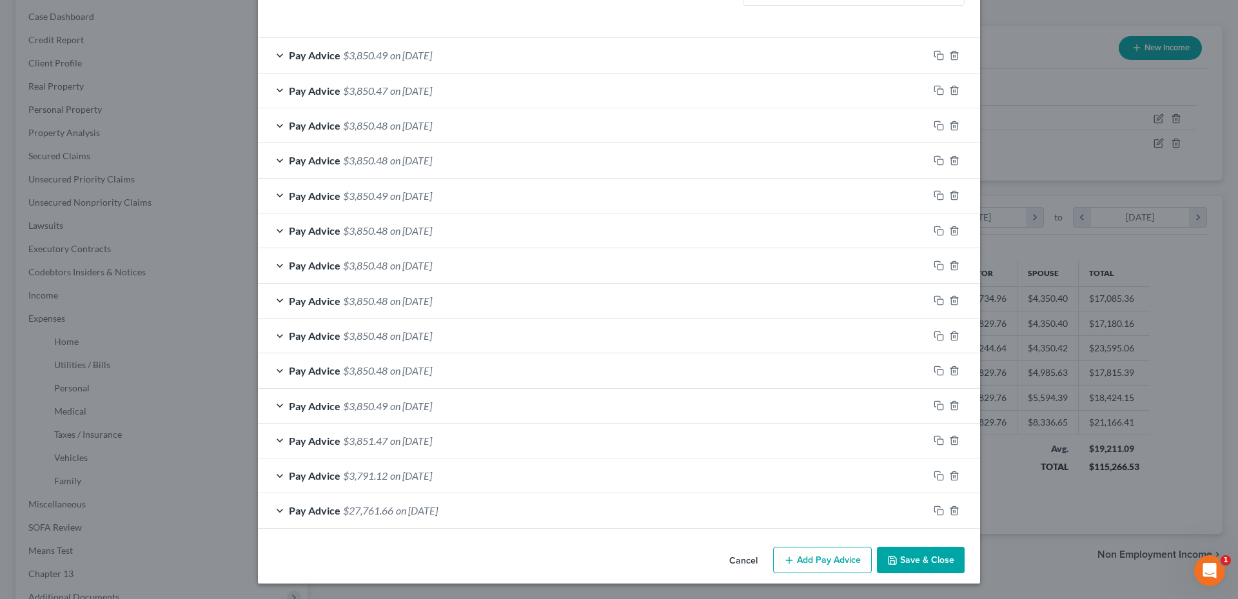
click at [406, 514] on span "on [DATE]" at bounding box center [417, 510] width 42 height 12
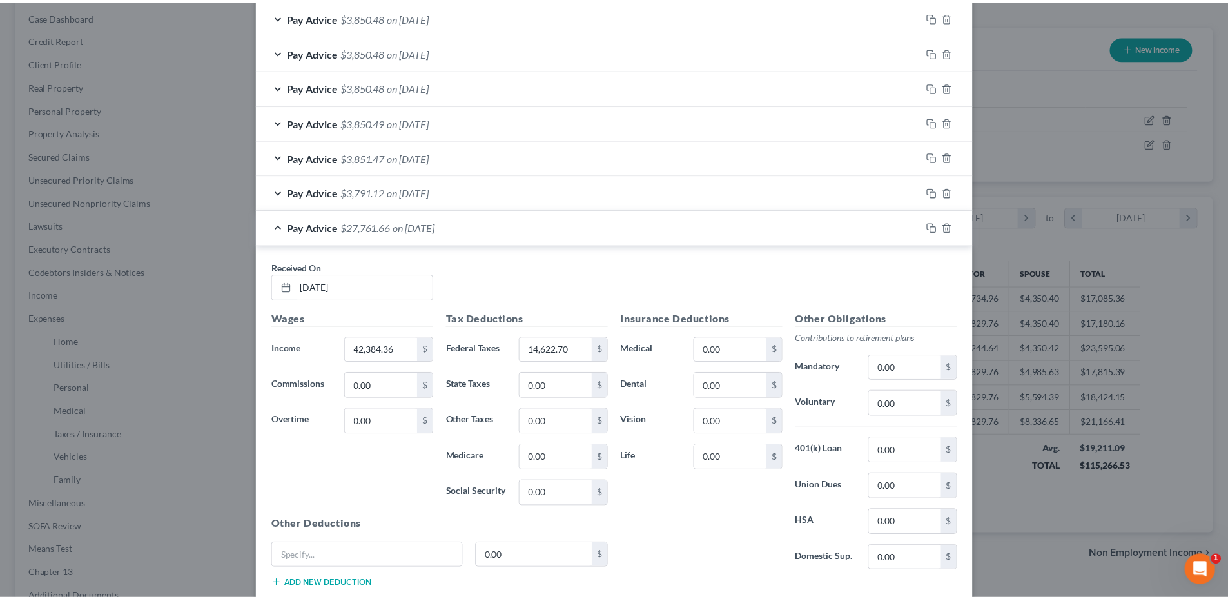
scroll to position [786, 0]
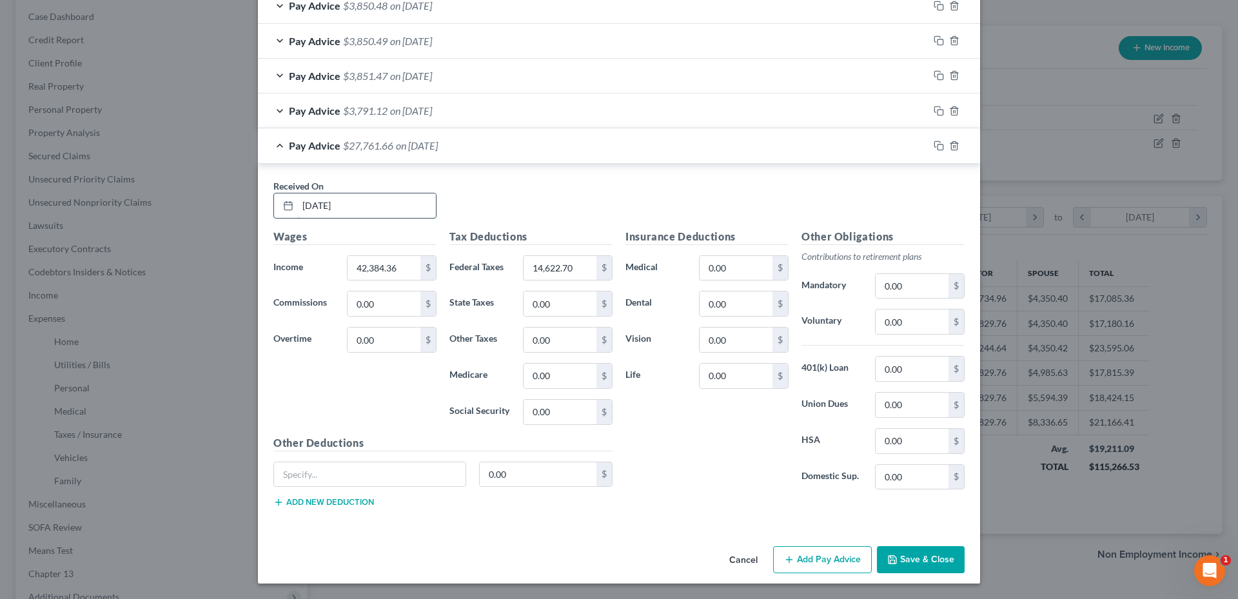
click at [307, 205] on input "[DATE]" at bounding box center [367, 205] width 138 height 24
type input "[DATE]"
click at [939, 560] on button "Save & Close" at bounding box center [921, 559] width 88 height 27
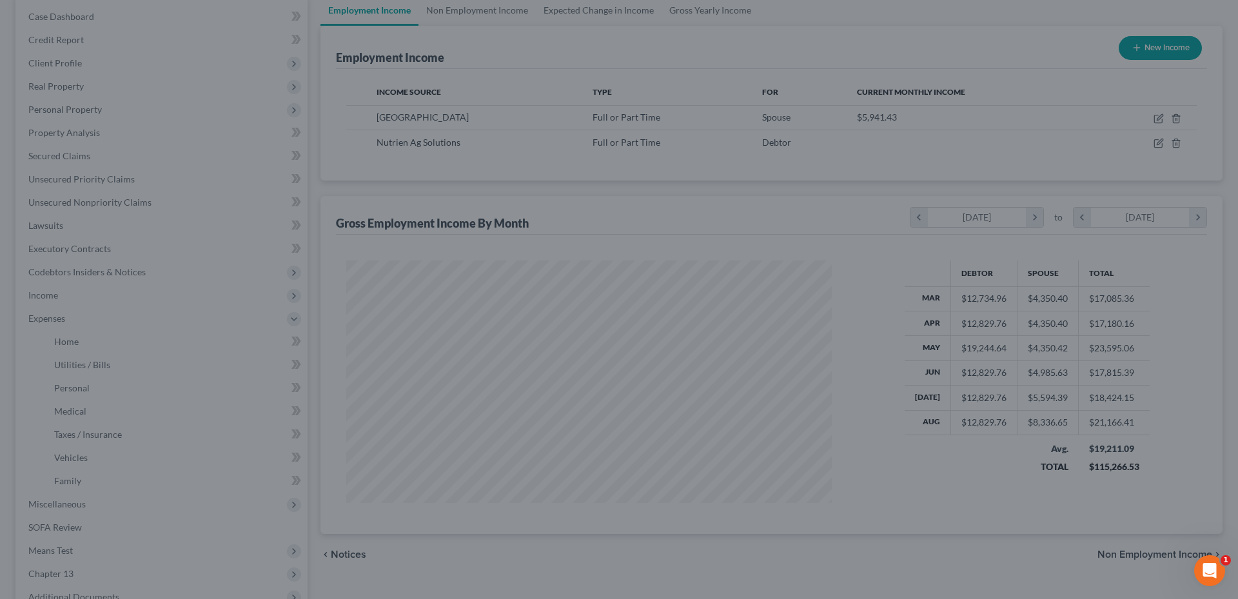
scroll to position [644458, 644192]
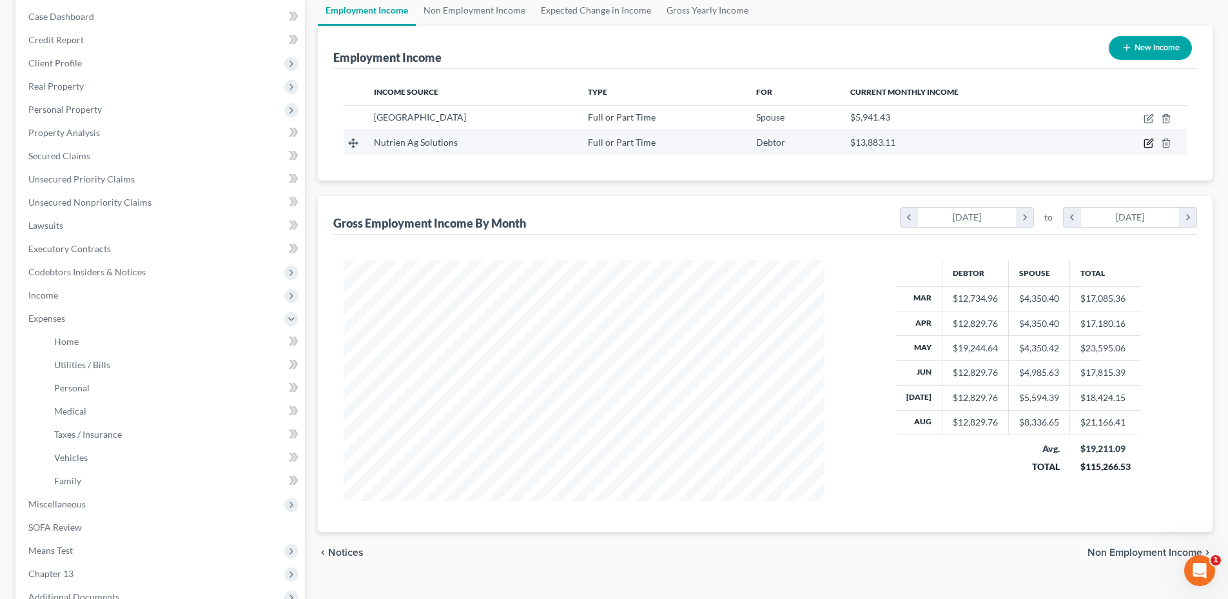
click at [1146, 145] on icon "button" at bounding box center [1149, 143] width 10 height 10
select select "0"
select select "5"
select select "2"
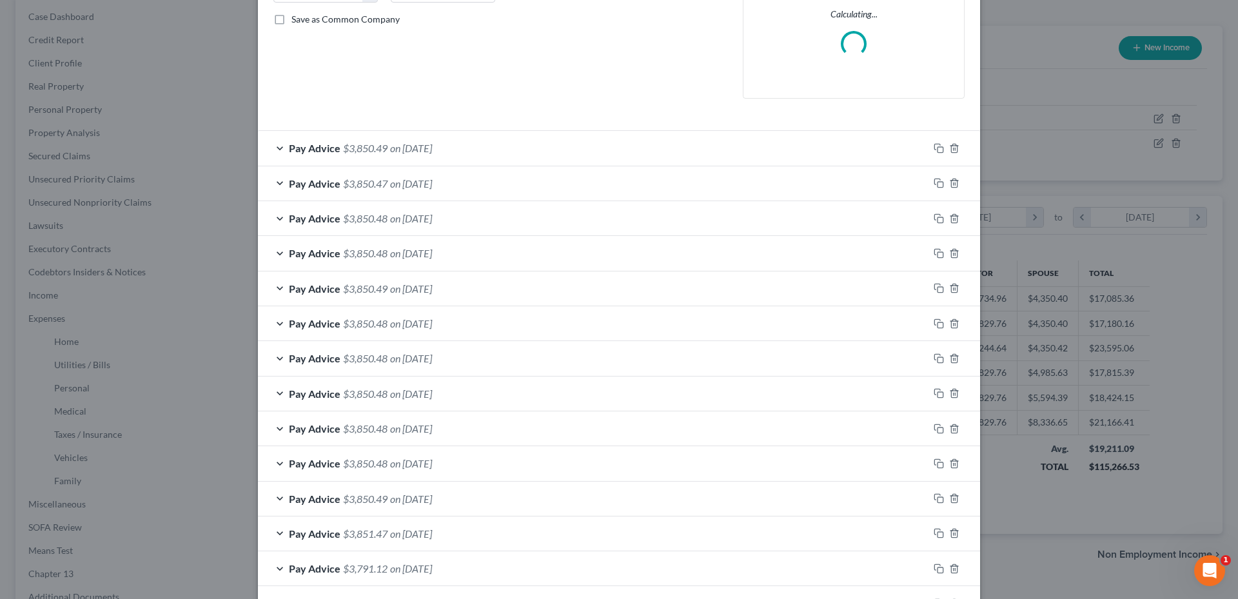
scroll to position [382, 0]
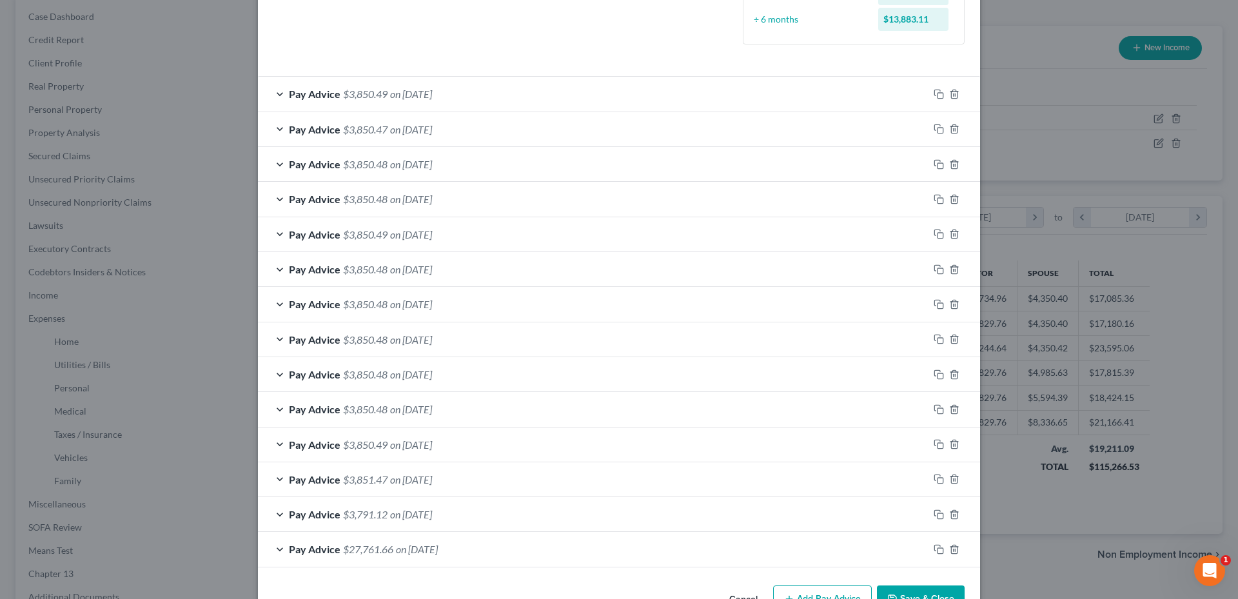
click at [741, 561] on div "Pay Advice $27,761.66 on [DATE]" at bounding box center [593, 549] width 670 height 34
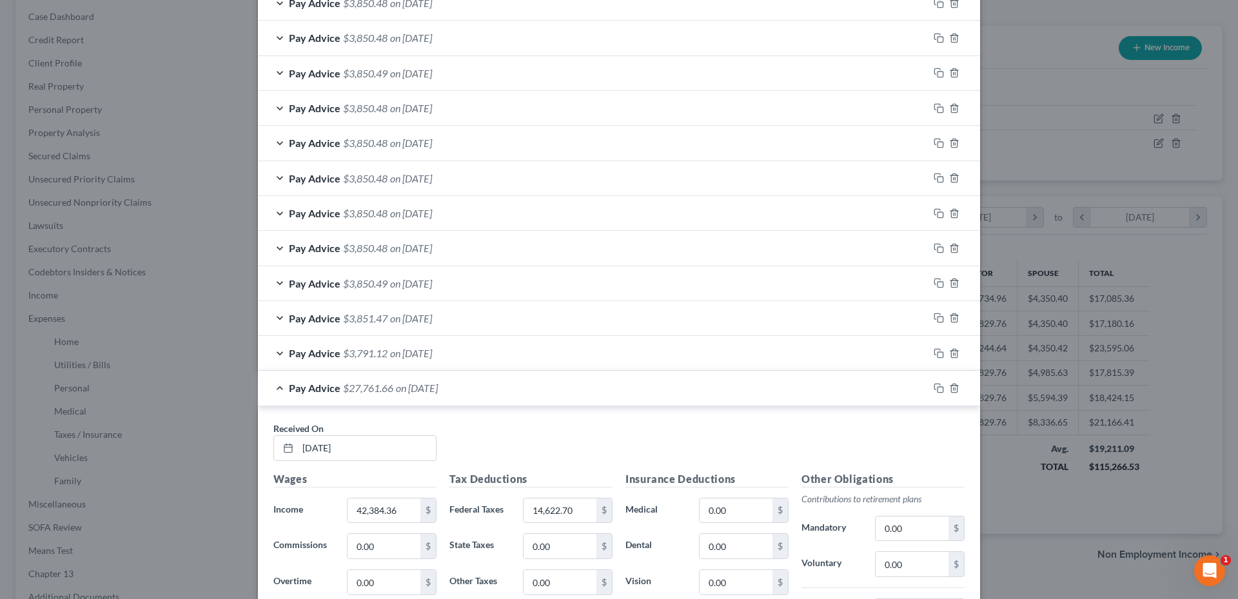
scroll to position [640, 0]
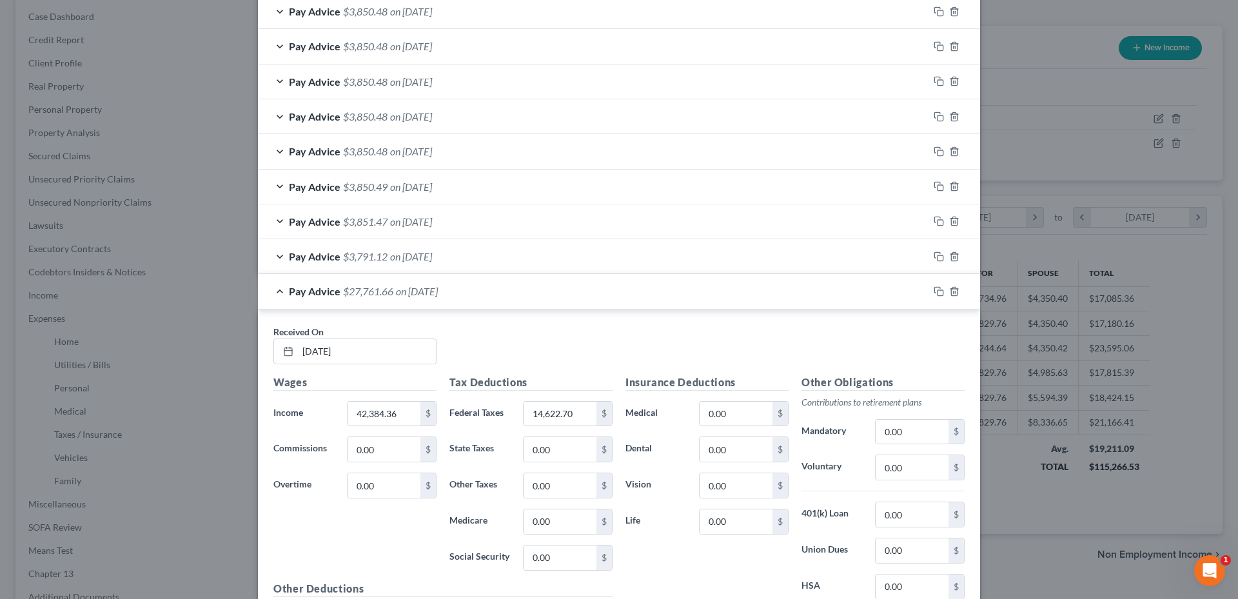
click at [585, 297] on div "Pay Advice $27,761.66 on [DATE]" at bounding box center [593, 291] width 670 height 34
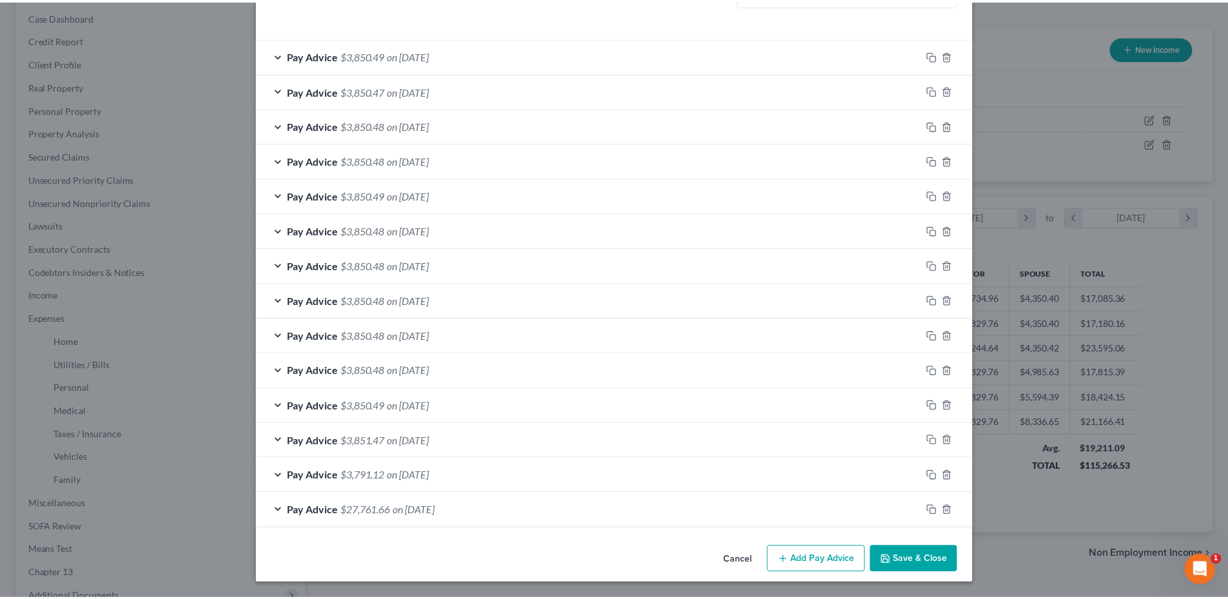
scroll to position [421, 0]
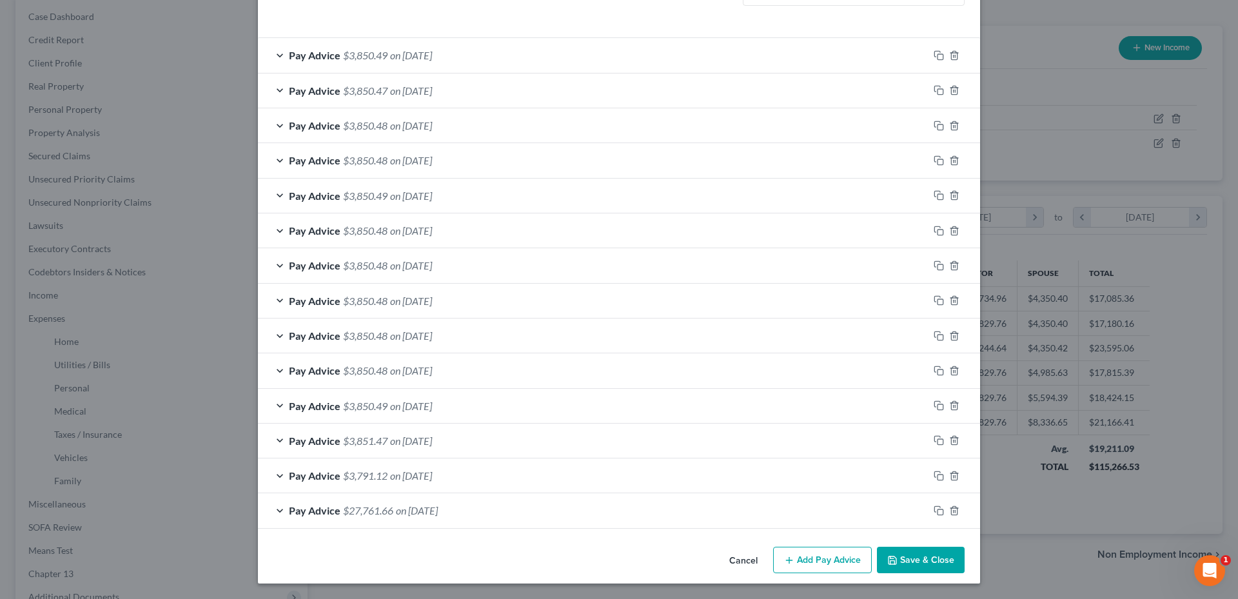
click at [729, 559] on button "Cancel" at bounding box center [743, 561] width 49 height 26
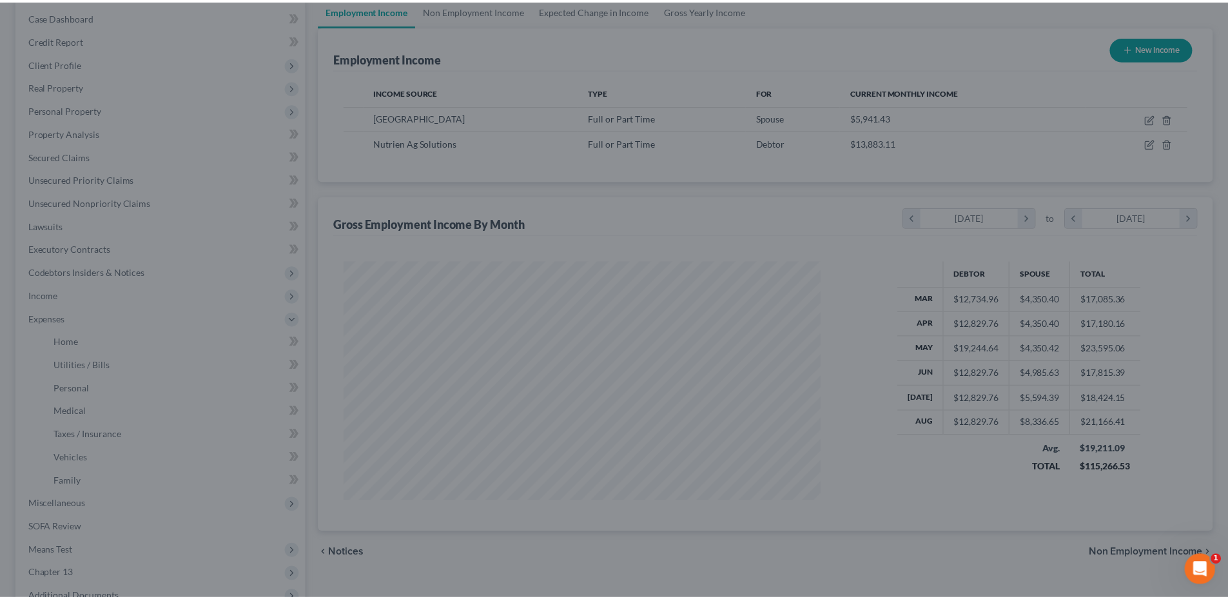
scroll to position [644458, 644192]
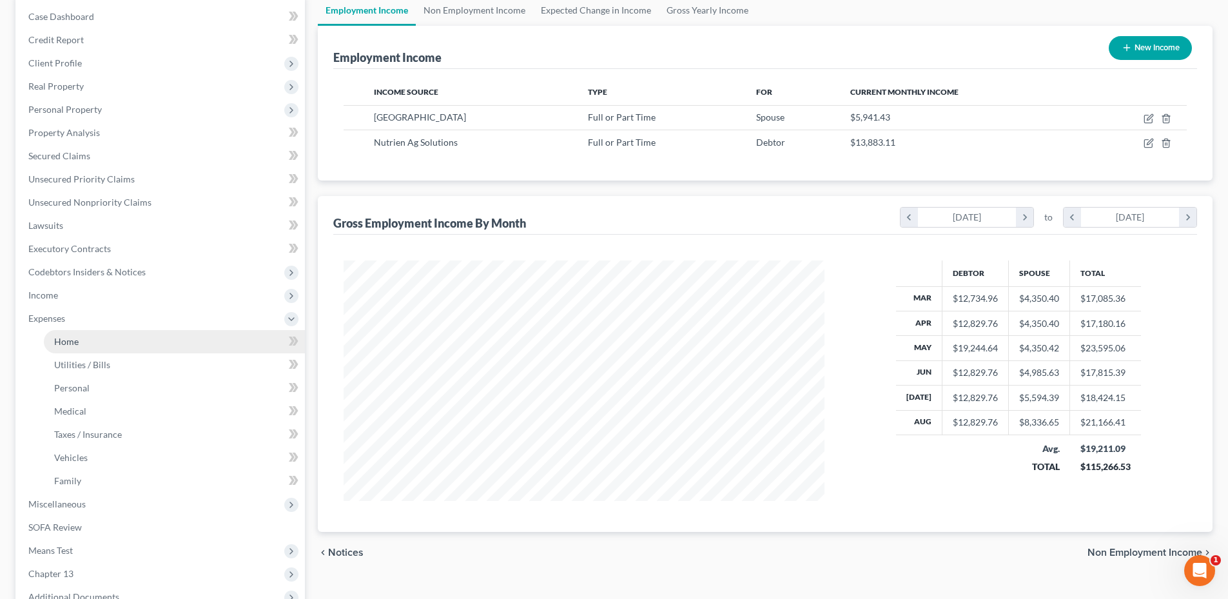
click at [72, 338] on span "Home" at bounding box center [66, 341] width 24 height 11
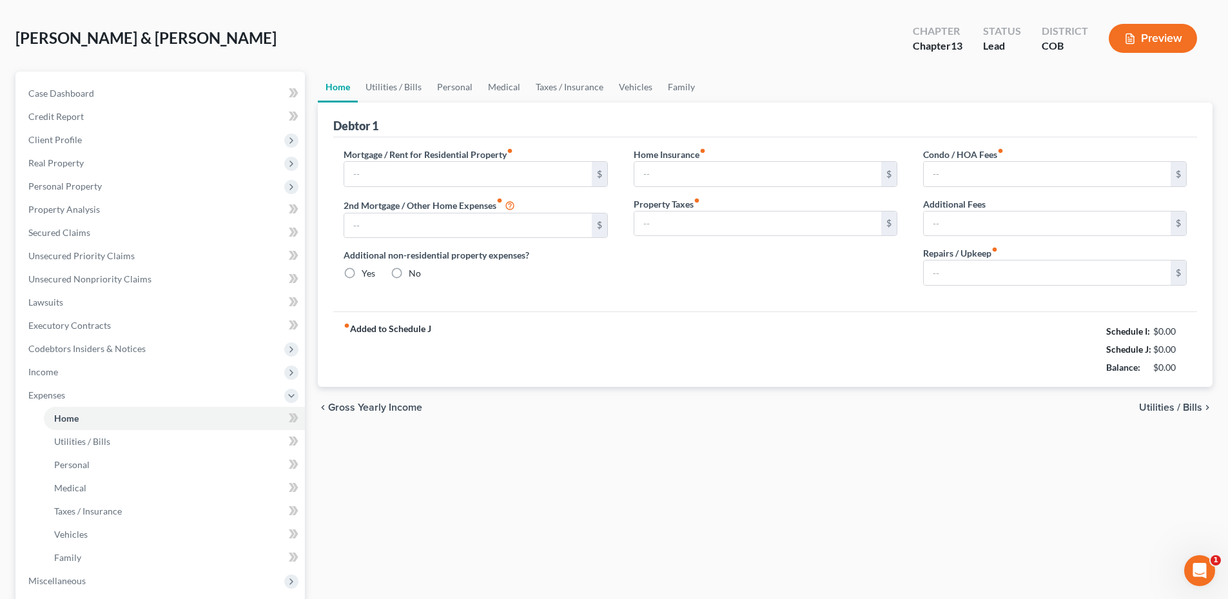
type input "3,531.29"
type input "0.00"
radio input "true"
type input "0.00"
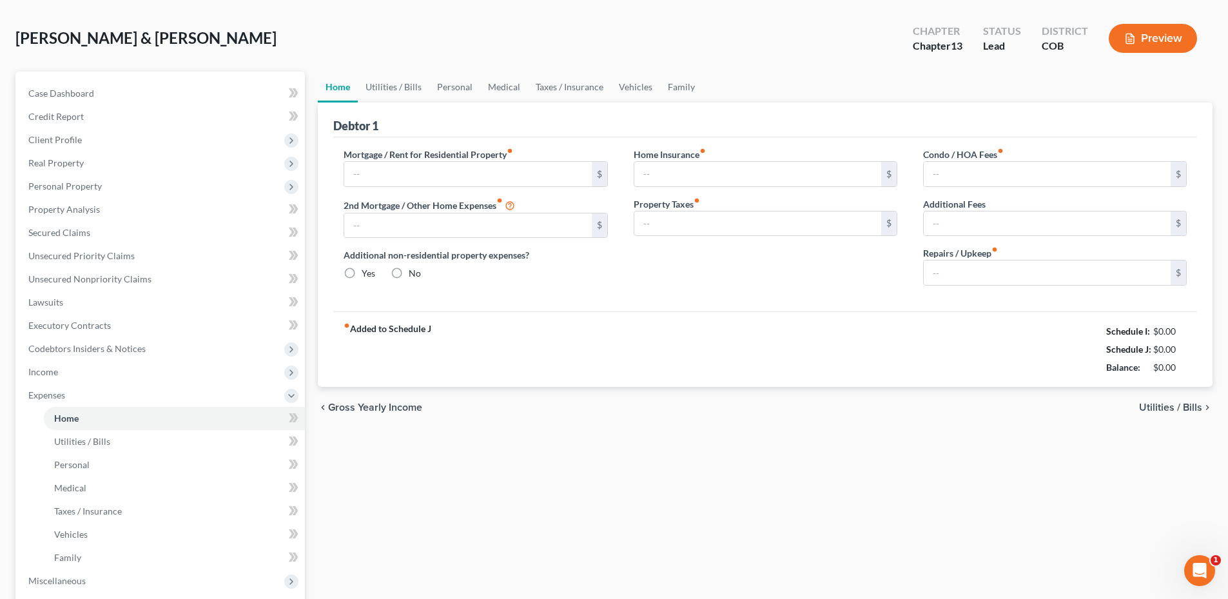
type input "170.60"
type input "0.00"
type input "250.00"
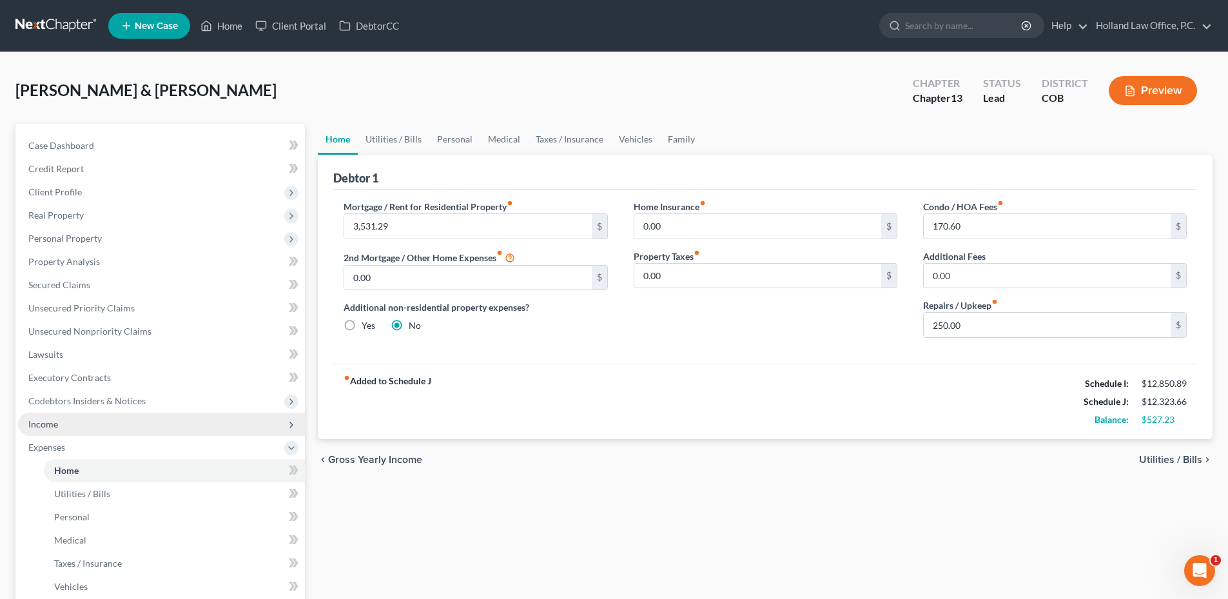
click at [57, 424] on span "Income" at bounding box center [43, 423] width 30 height 11
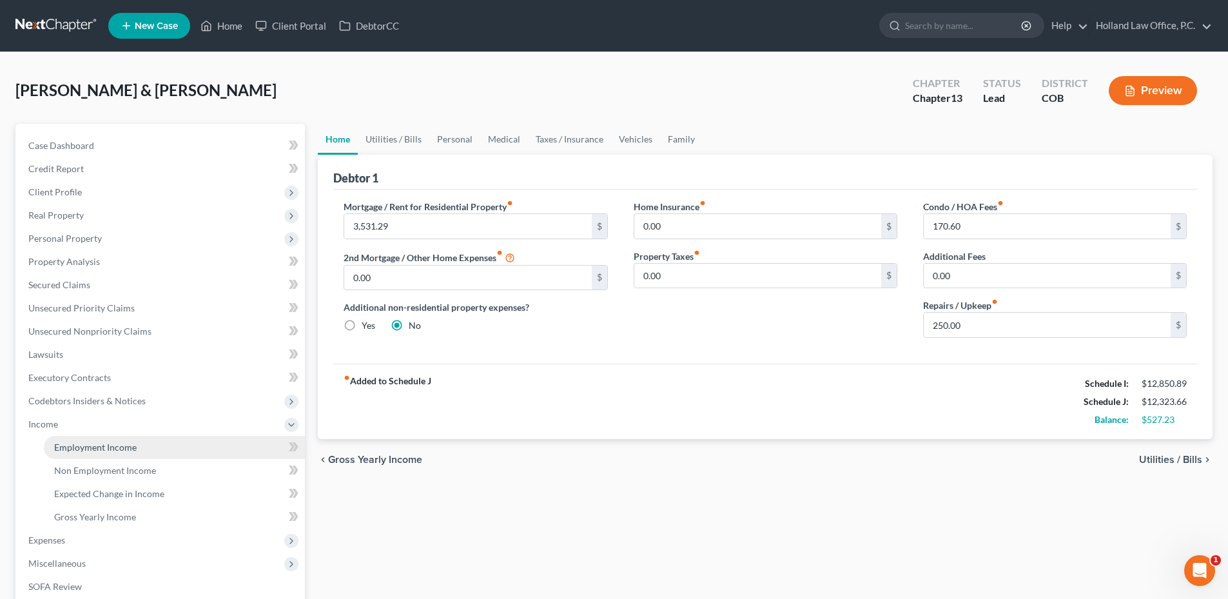
click at [83, 442] on span "Employment Income" at bounding box center [95, 447] width 83 height 11
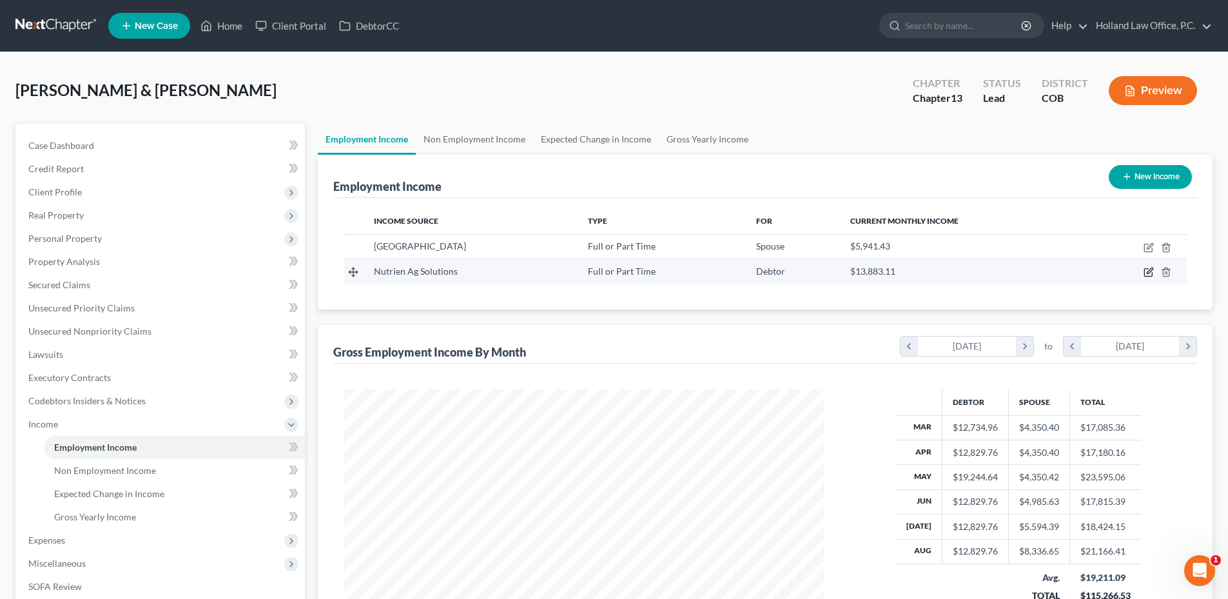
click at [1148, 275] on icon "button" at bounding box center [1149, 272] width 10 height 10
select select "0"
select select "5"
select select "2"
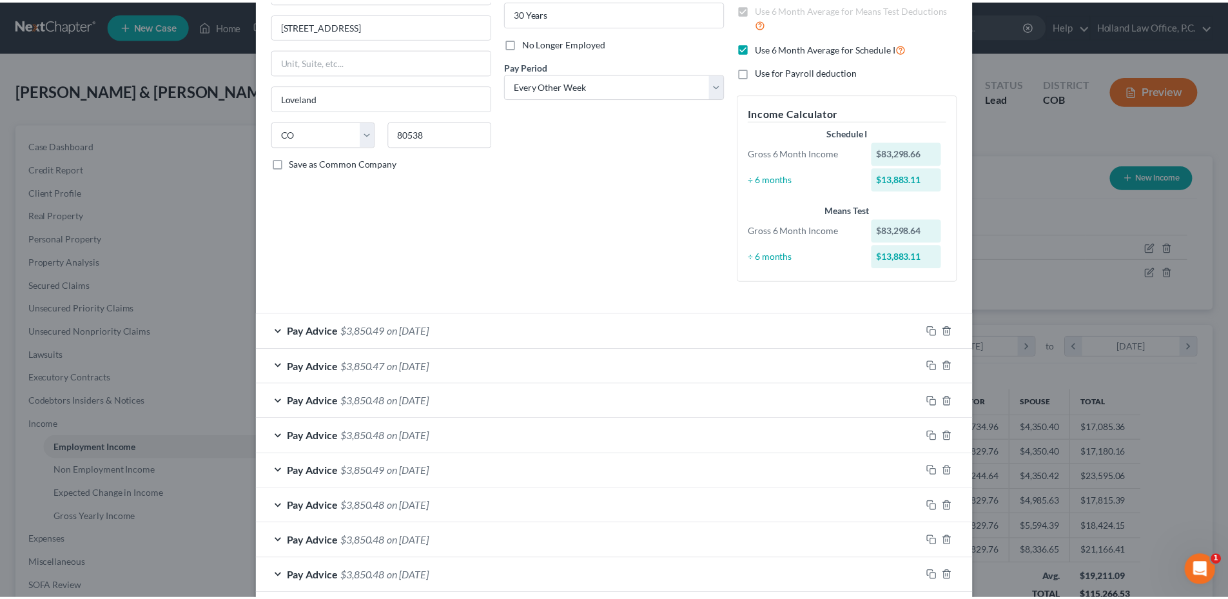
scroll to position [421, 0]
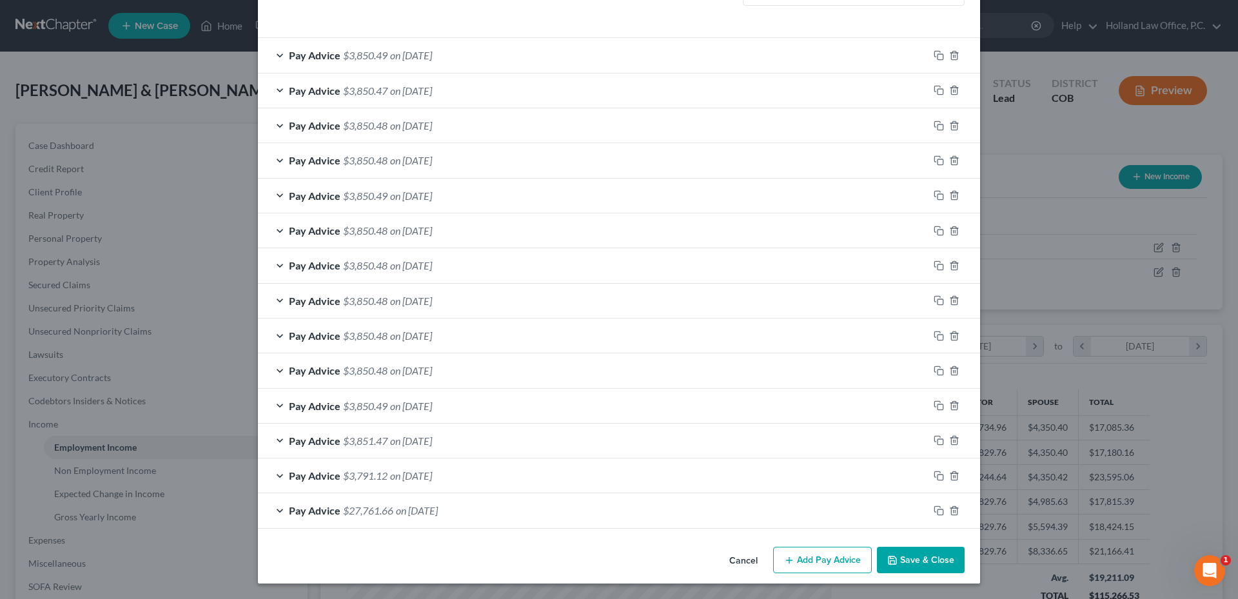
click at [736, 560] on button "Cancel" at bounding box center [743, 561] width 49 height 26
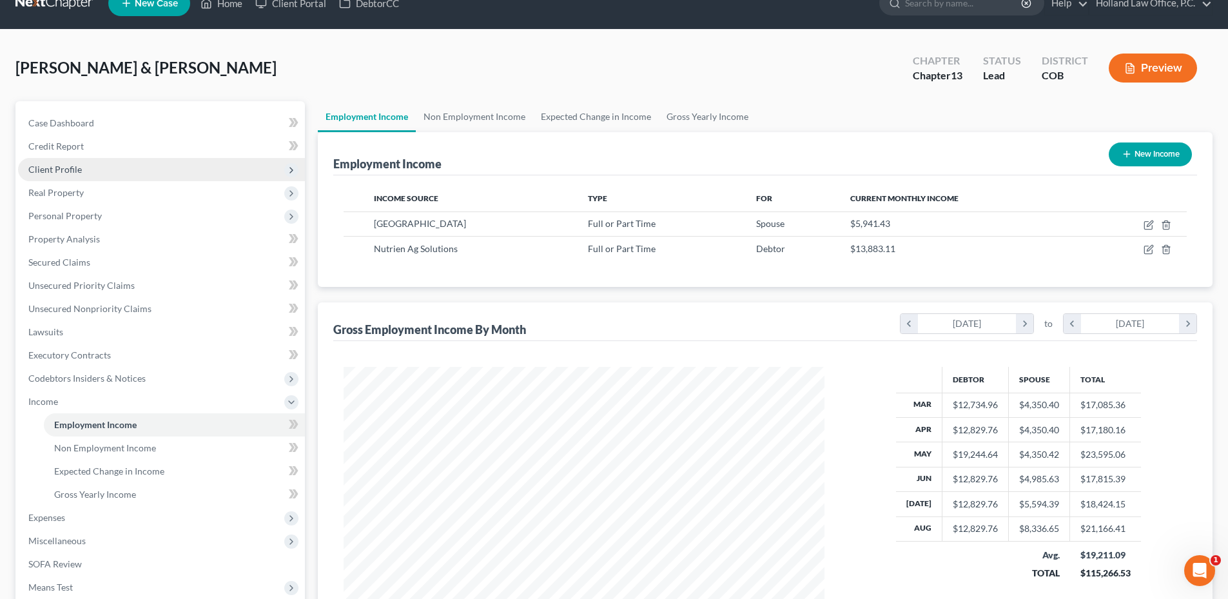
scroll to position [0, 0]
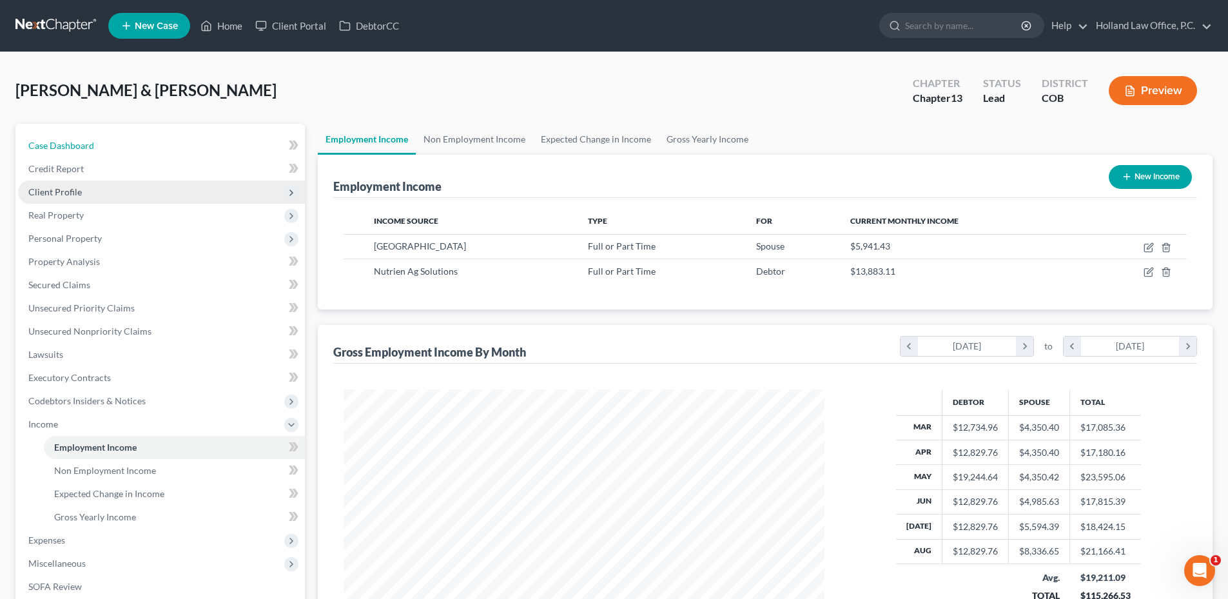
click at [122, 144] on link "Case Dashboard" at bounding box center [161, 145] width 287 height 23
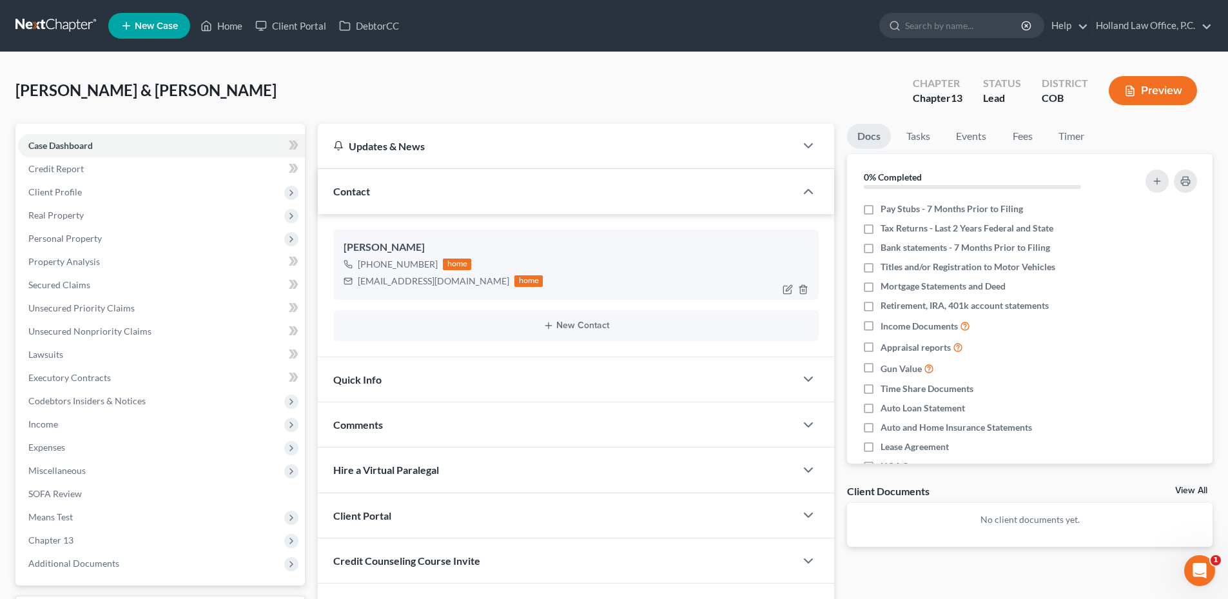
click at [391, 282] on div "[EMAIL_ADDRESS][DOMAIN_NAME]" at bounding box center [434, 281] width 152 height 13
copy div "[EMAIL_ADDRESS][DOMAIN_NAME]"
